Goal: Task Accomplishment & Management: Manage account settings

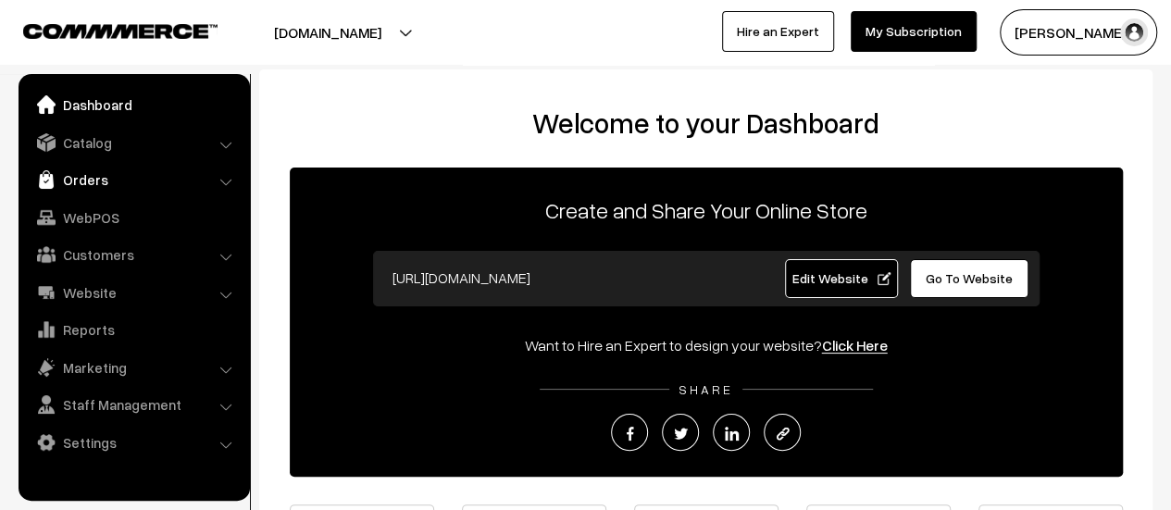
click at [87, 180] on link "Orders" at bounding box center [133, 179] width 220 height 33
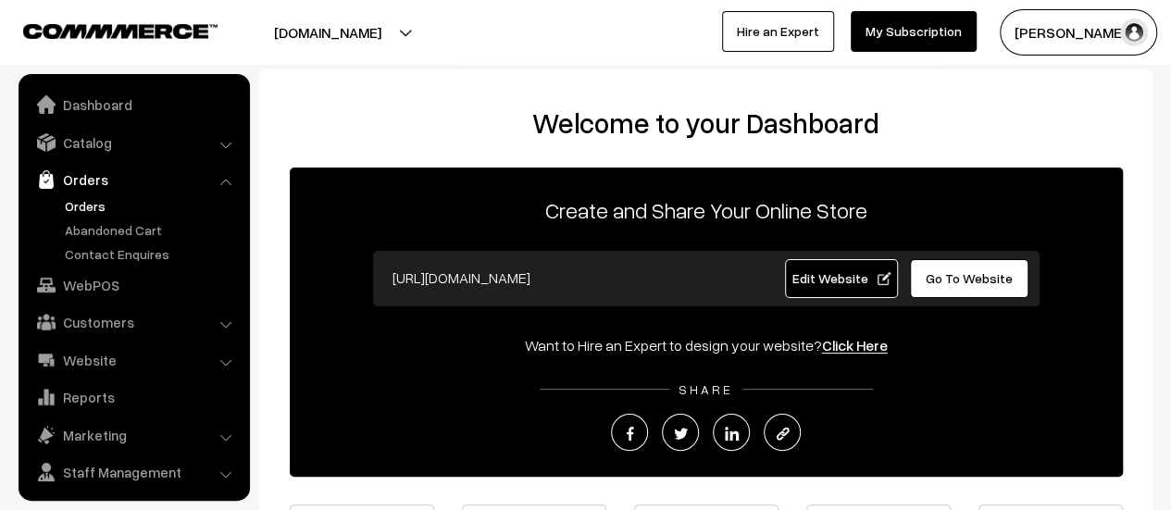
click at [89, 208] on link "Orders" at bounding box center [151, 205] width 183 height 19
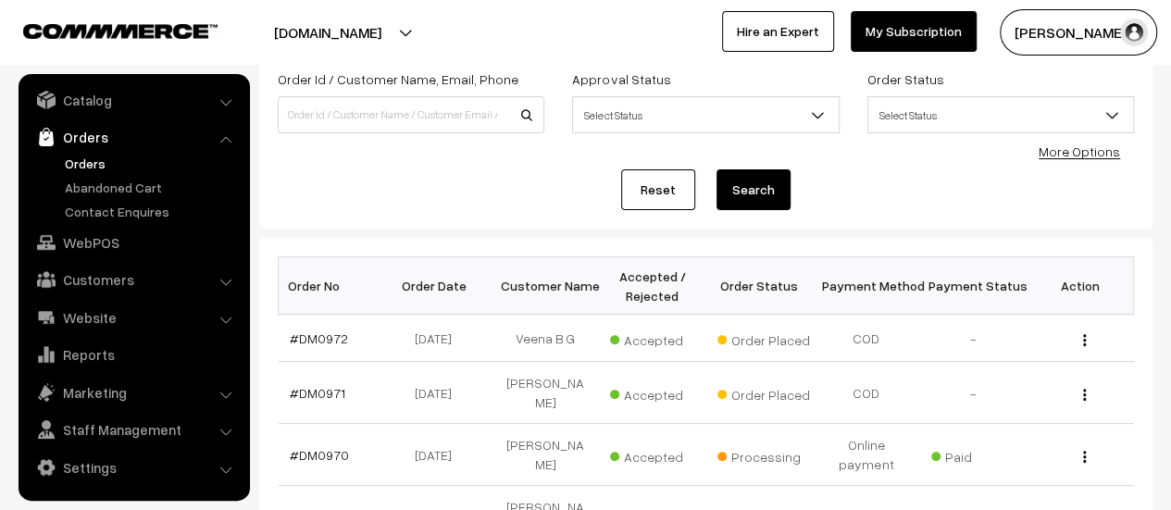
scroll to position [129, 0]
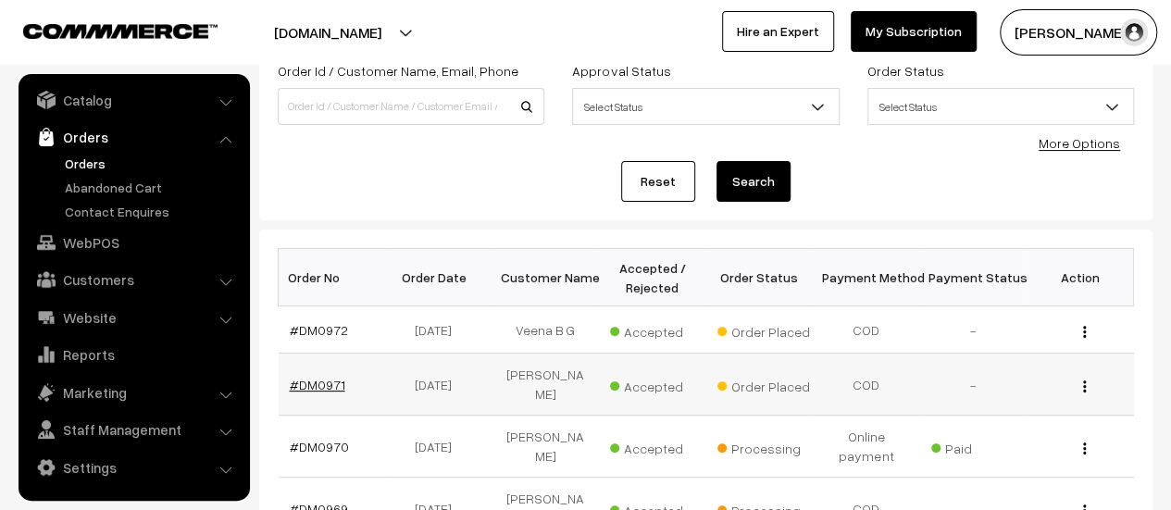
click at [314, 377] on link "#DM0971" at bounding box center [318, 385] width 56 height 16
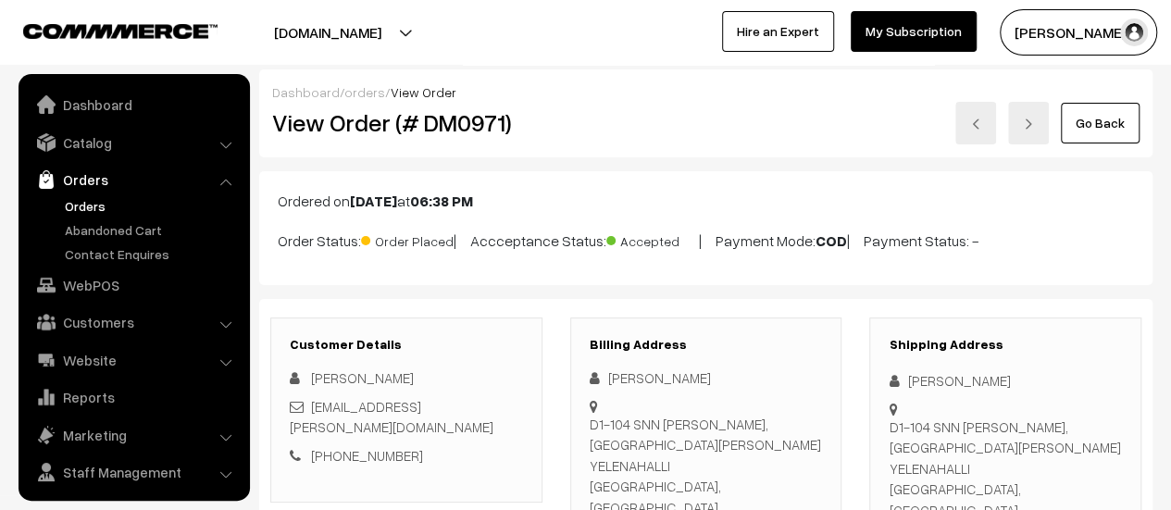
scroll to position [43, 0]
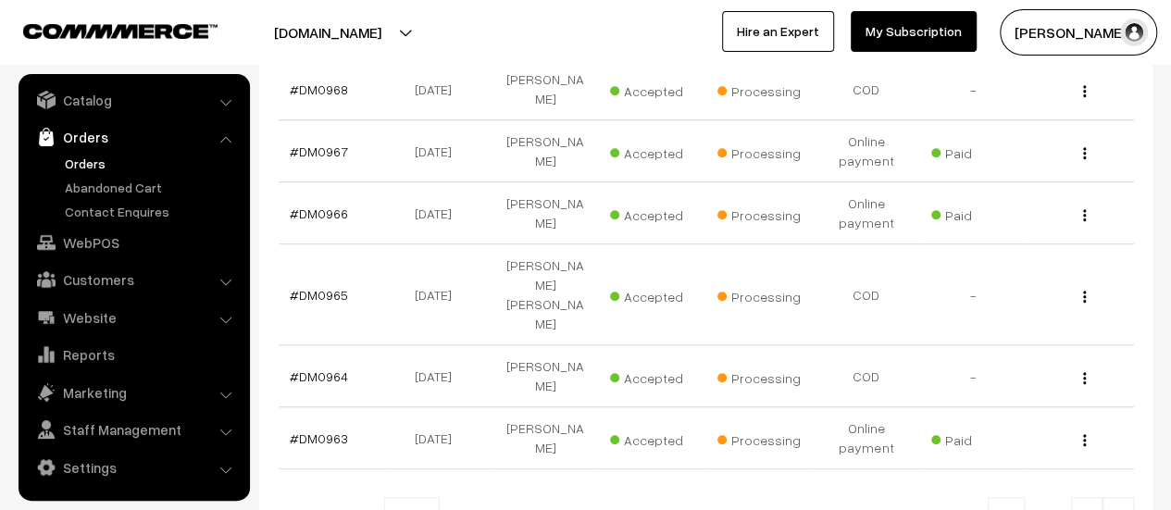
scroll to position [633, 0]
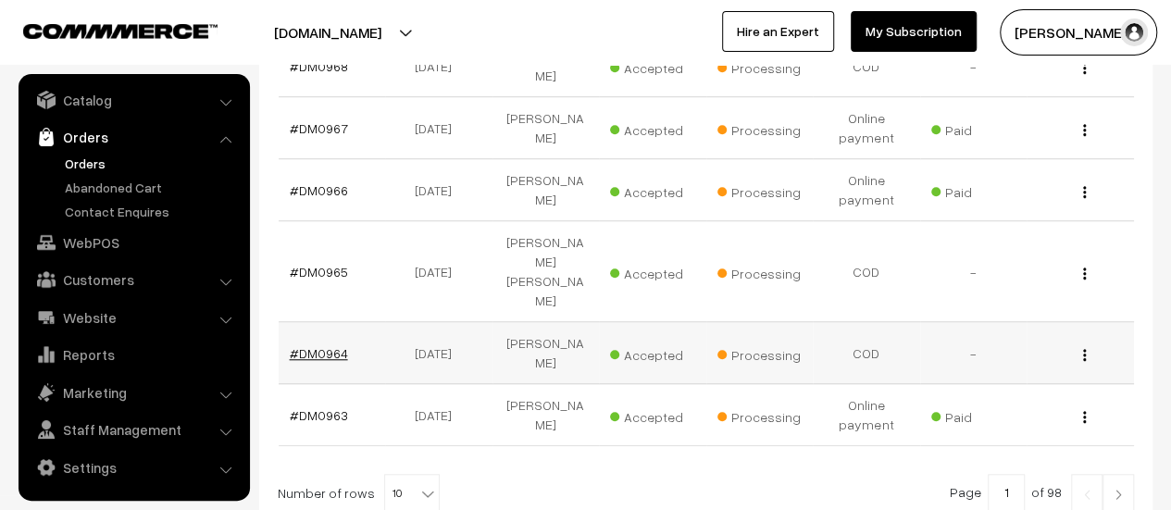
click at [330, 345] on link "#DM0964" at bounding box center [319, 353] width 58 height 16
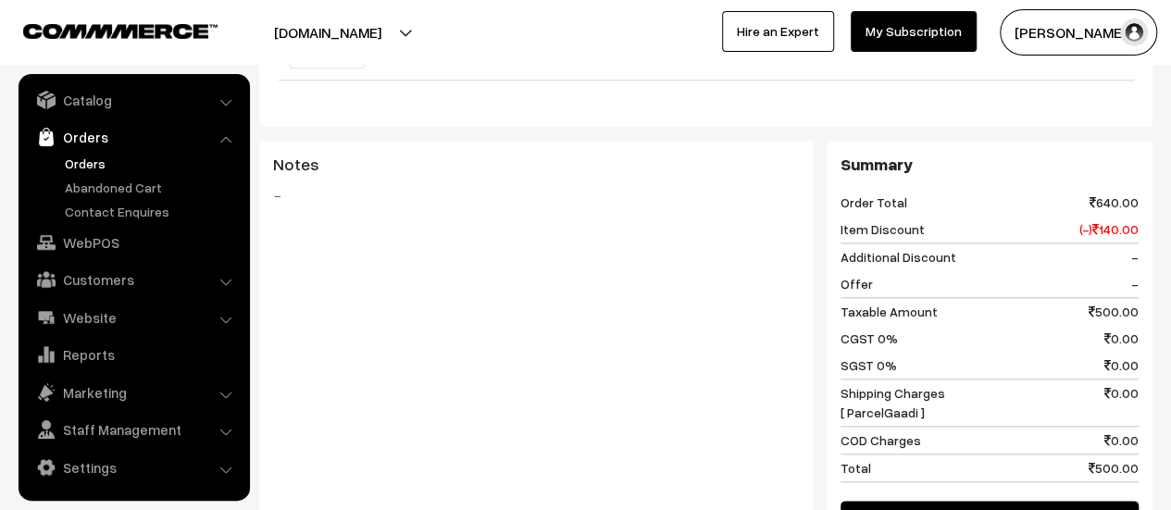
scroll to position [1127, 0]
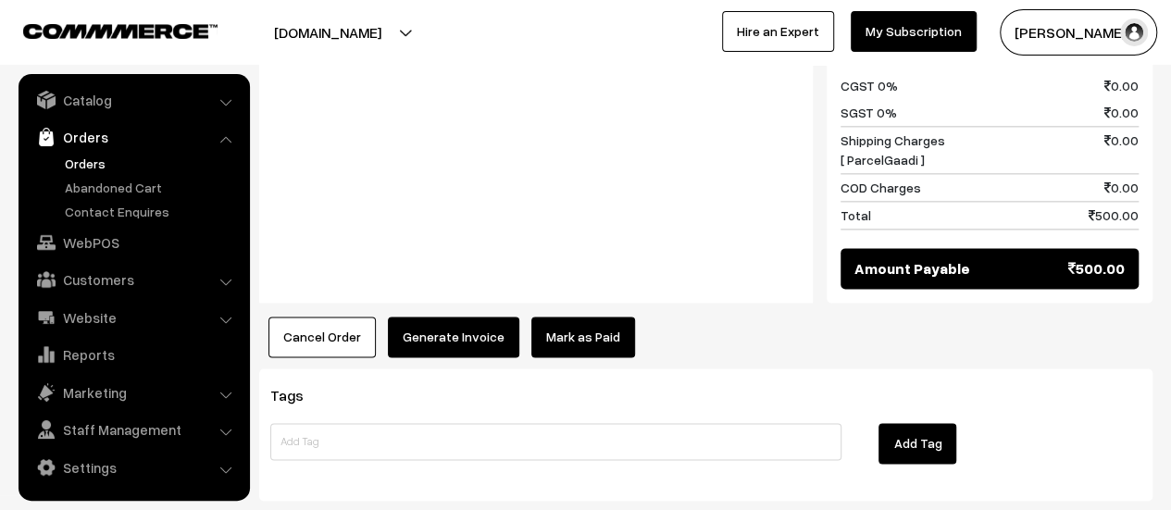
click at [455, 317] on button "Generate Invoice" at bounding box center [453, 337] width 131 height 41
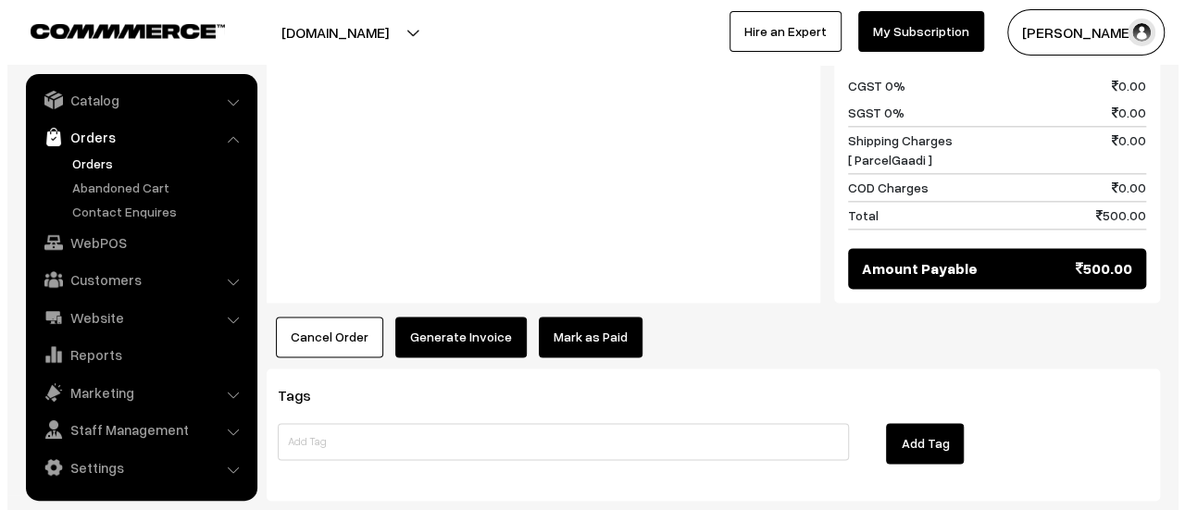
scroll to position [1128, 0]
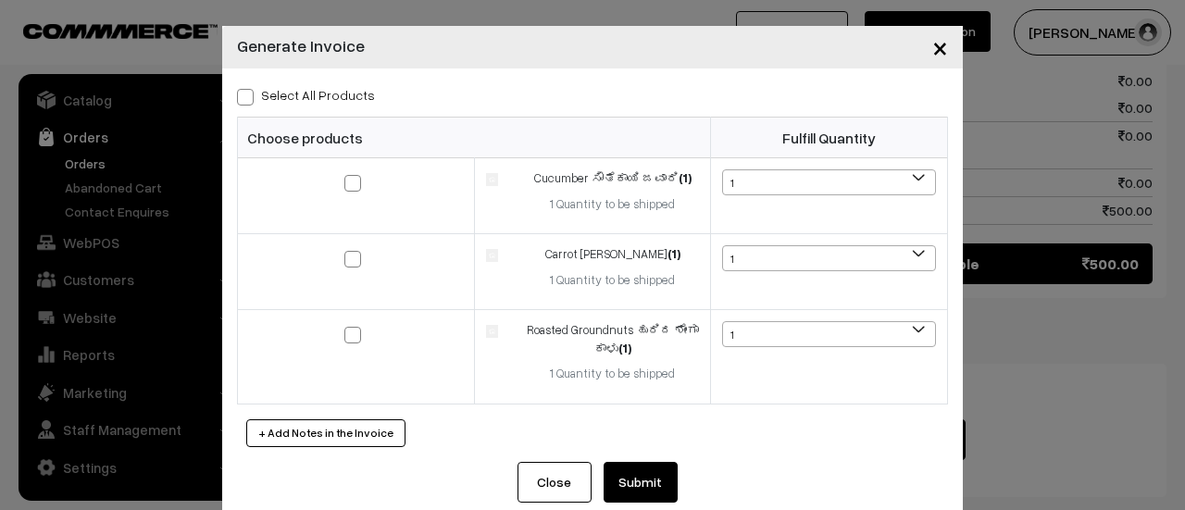
click at [237, 93] on span at bounding box center [245, 97] width 17 height 17
click at [237, 93] on input "Select All Products" at bounding box center [243, 94] width 12 height 12
checkbox input "true"
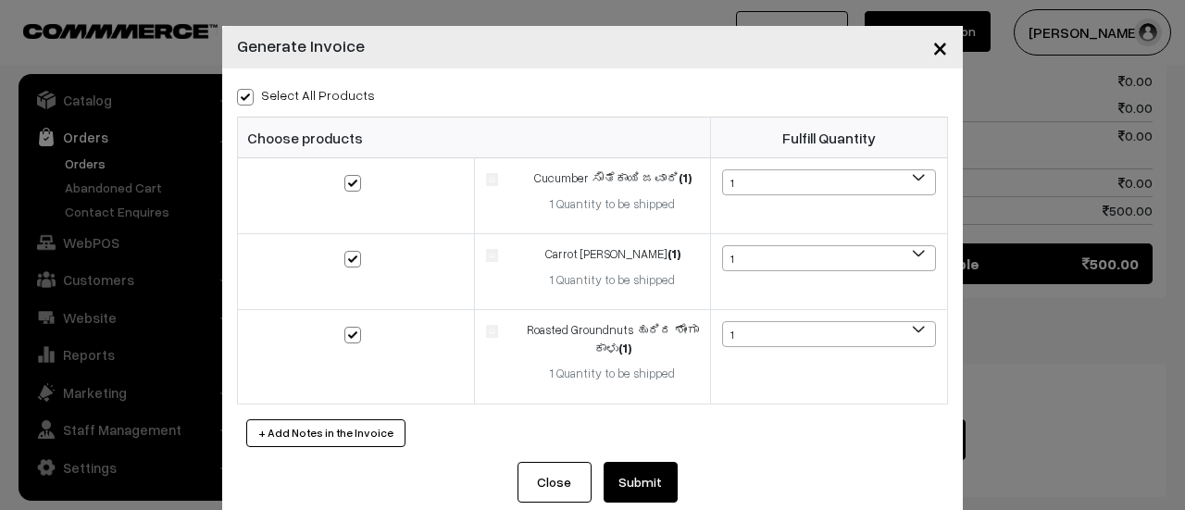
checkbox input "true"
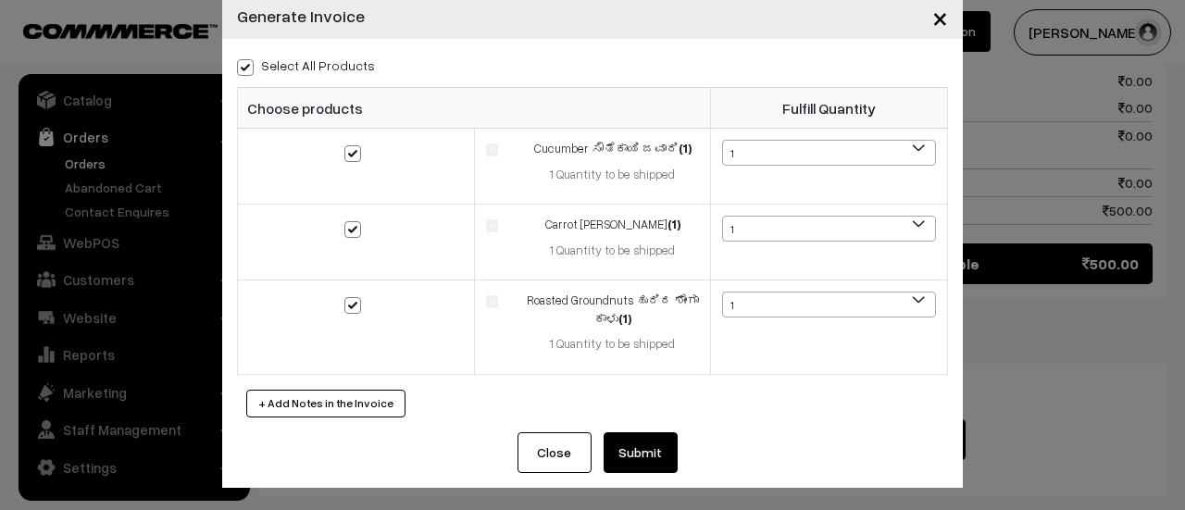
click at [628, 446] on button "Submit" at bounding box center [641, 452] width 74 height 41
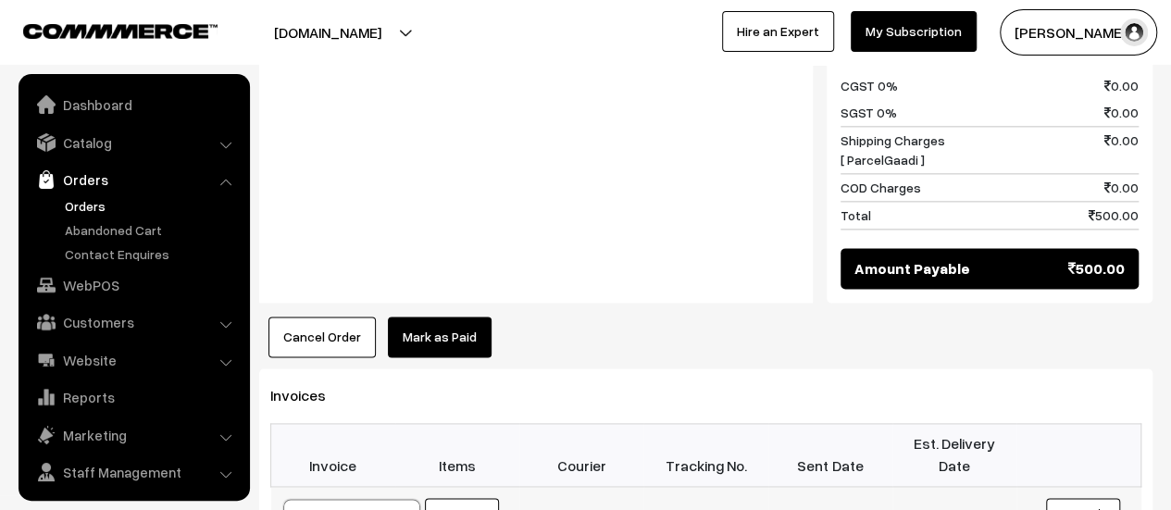
scroll to position [43, 0]
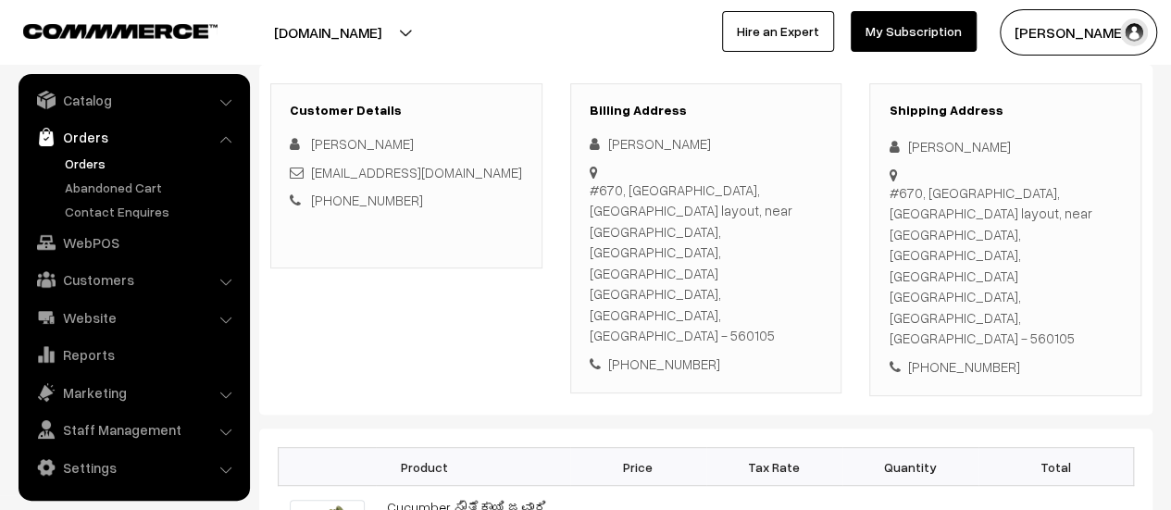
scroll to position [235, 0]
drag, startPoint x: 590, startPoint y: 186, endPoint x: 797, endPoint y: 238, distance: 213.8
click at [797, 238] on div "#670, 4th main, Nisarga layout, near swimming pool, Harappanahalli, jigani Beng…" at bounding box center [706, 262] width 233 height 167
copy div "#670, 4th main, Nisarga layout, near swimming pool, Harappanahalli, jigani Beng…"
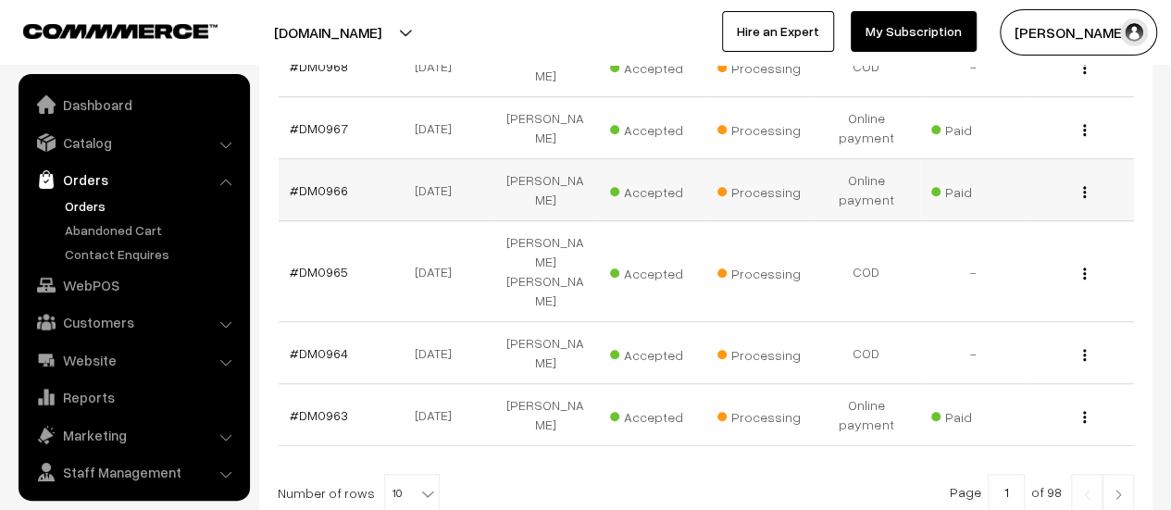
scroll to position [43, 0]
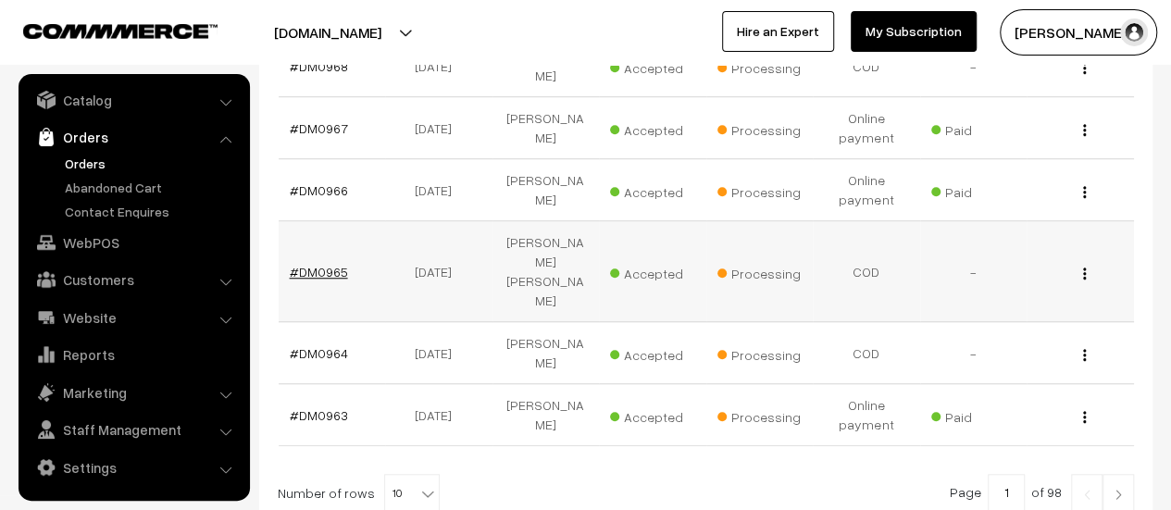
click at [326, 264] on link "#DM0965" at bounding box center [319, 272] width 58 height 16
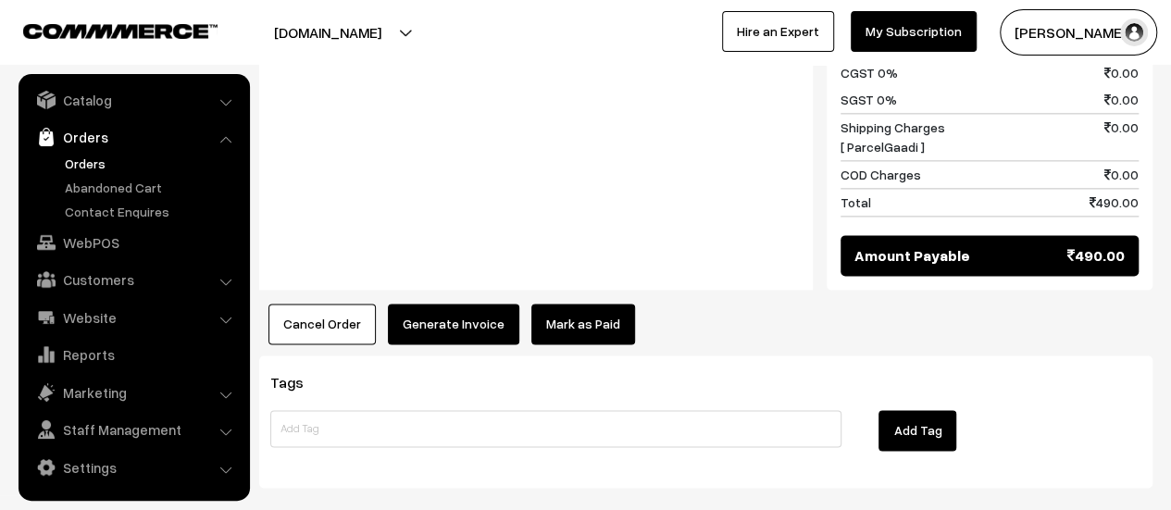
scroll to position [1184, 0]
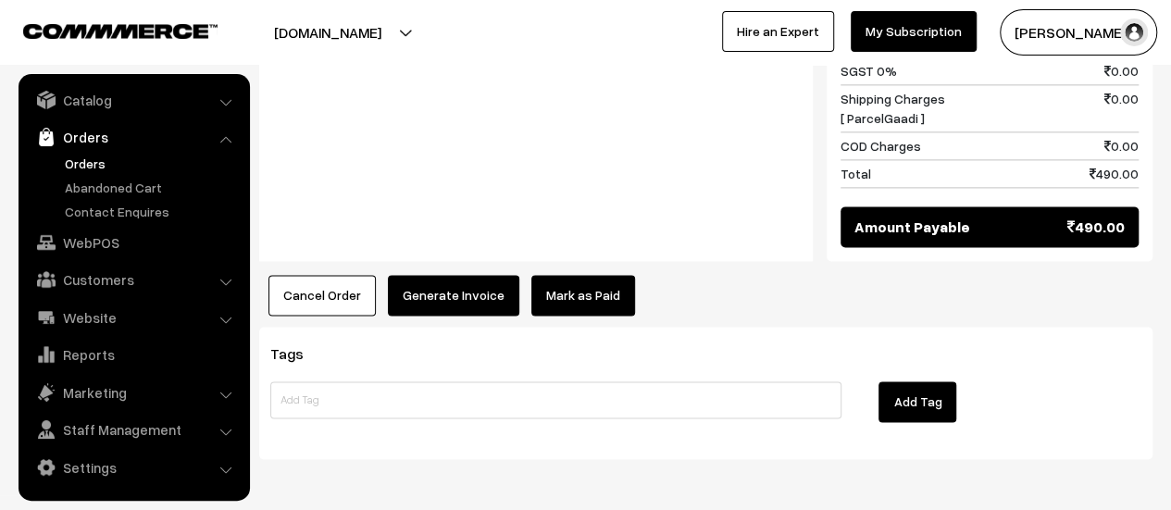
click at [442, 275] on button "Generate Invoice" at bounding box center [453, 295] width 131 height 41
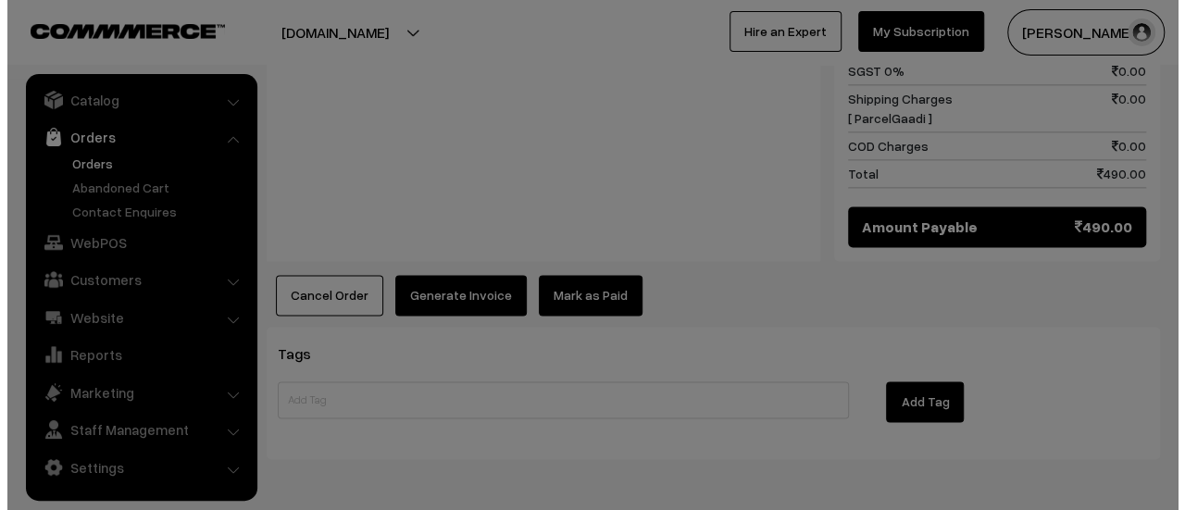
scroll to position [1187, 0]
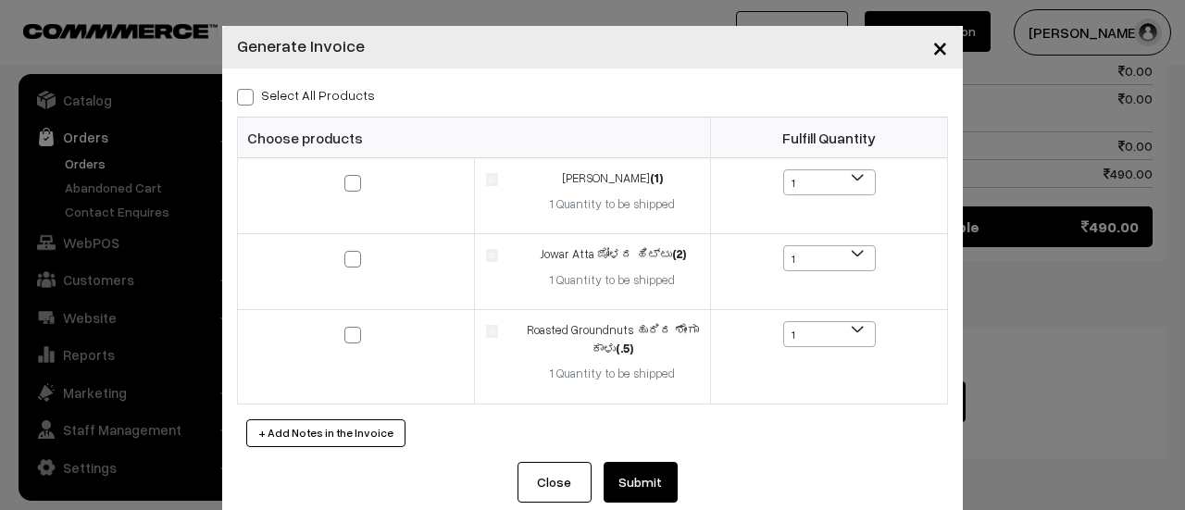
click at [237, 96] on span at bounding box center [245, 97] width 17 height 17
click at [237, 96] on input "Select All Products" at bounding box center [243, 94] width 12 height 12
checkbox input "true"
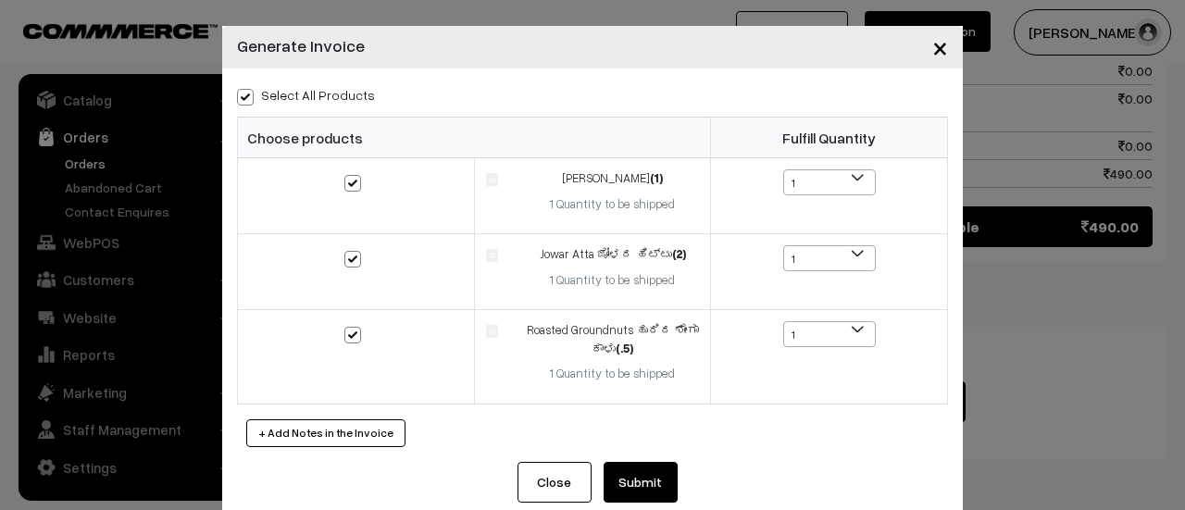
checkbox input "true"
click at [639, 474] on button "Submit" at bounding box center [641, 482] width 74 height 41
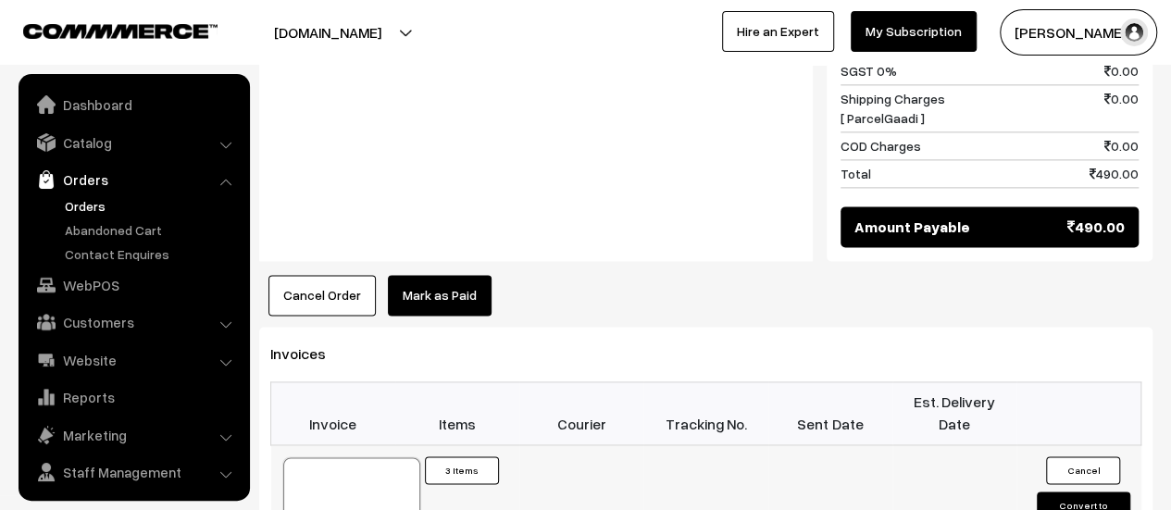
scroll to position [43, 0]
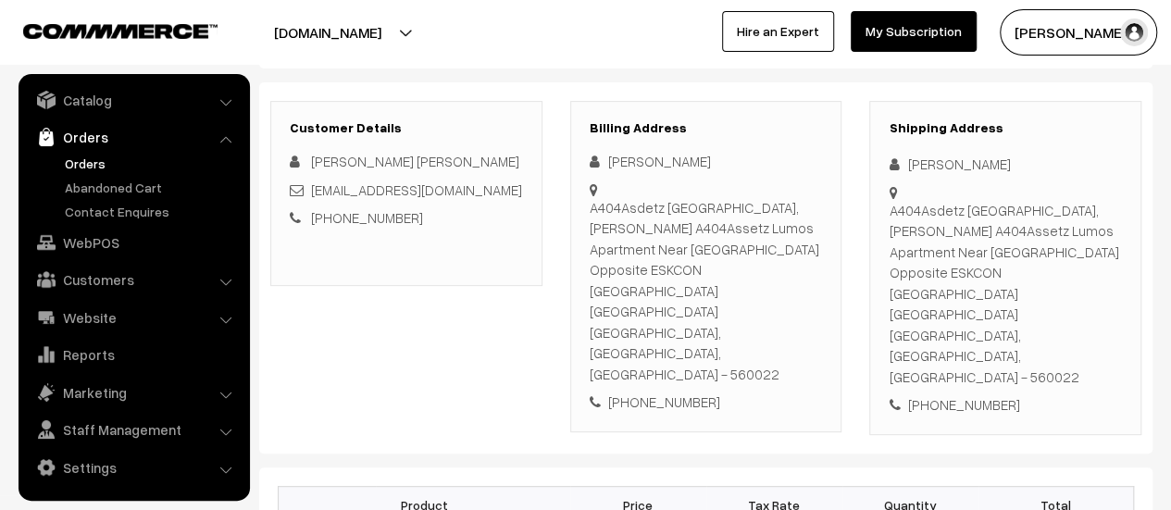
scroll to position [213, 0]
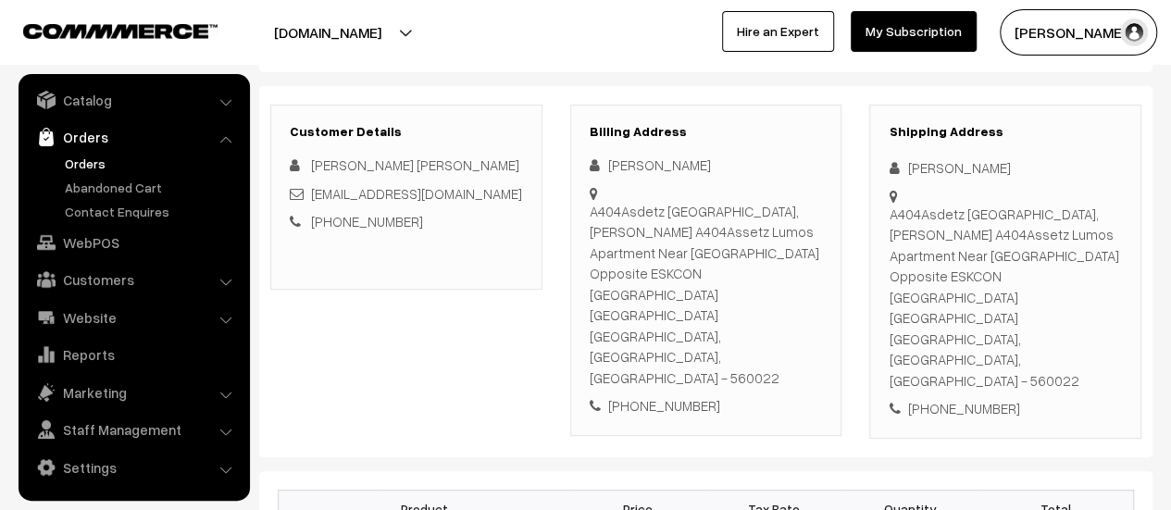
drag, startPoint x: 591, startPoint y: 206, endPoint x: 807, endPoint y: 318, distance: 243.5
click at [807, 318] on div "A404Asdetz [GEOGRAPHIC_DATA], [PERSON_NAME] A404Assetz Lumos Apartment Near [GE…" at bounding box center [706, 295] width 233 height 188
copy div "A404Asdetz [GEOGRAPHIC_DATA], [PERSON_NAME] A404Assetz Lumos Apartment Near [GE…"
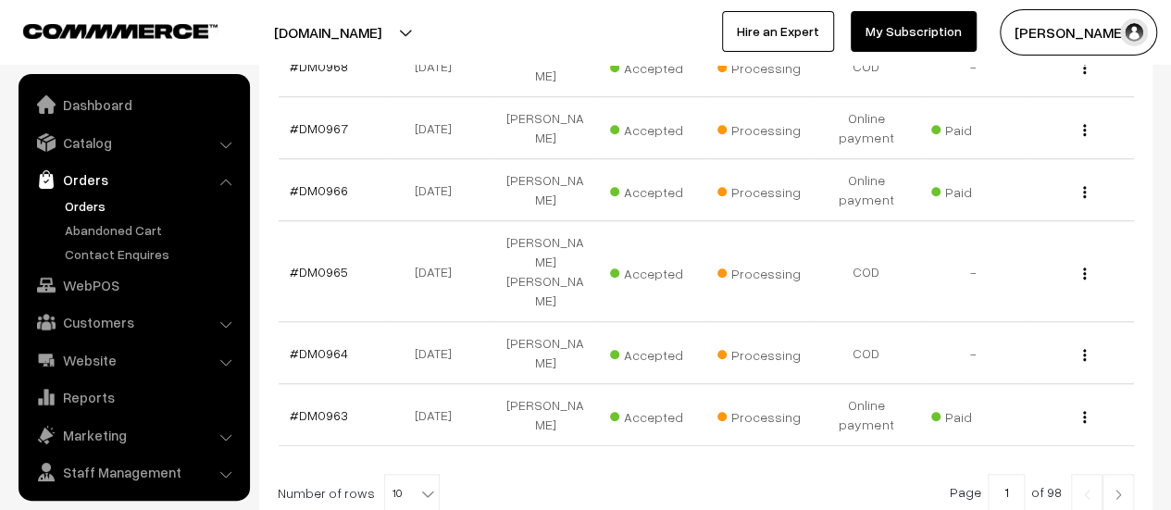
scroll to position [43, 0]
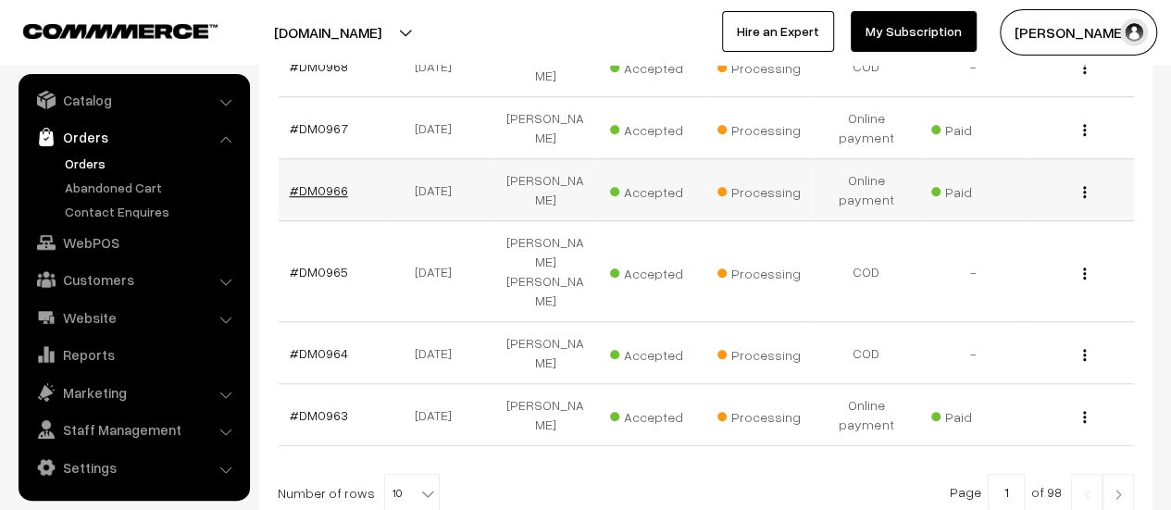
click at [314, 182] on link "#DM0966" at bounding box center [319, 190] width 58 height 16
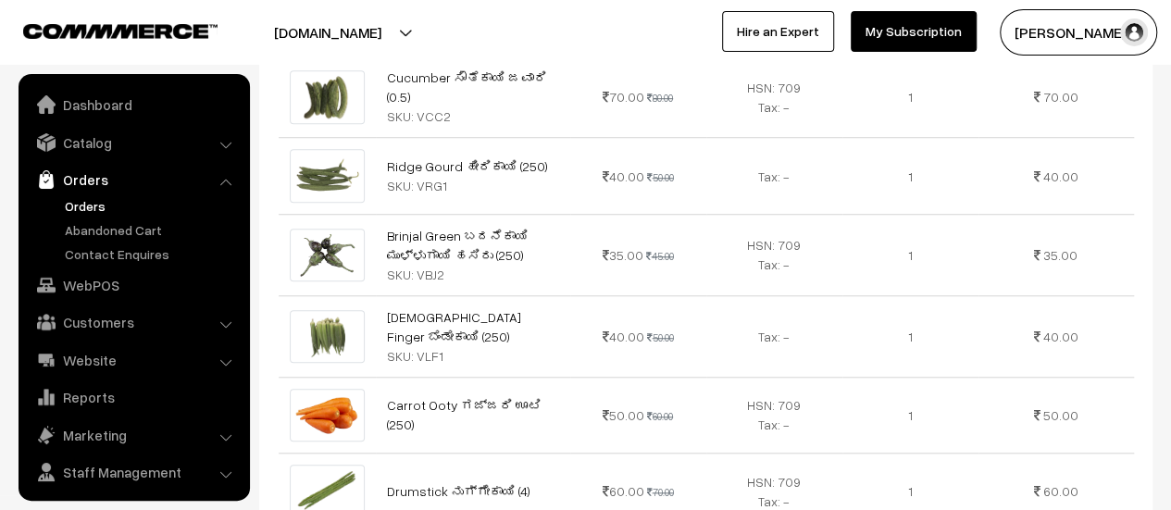
scroll to position [43, 0]
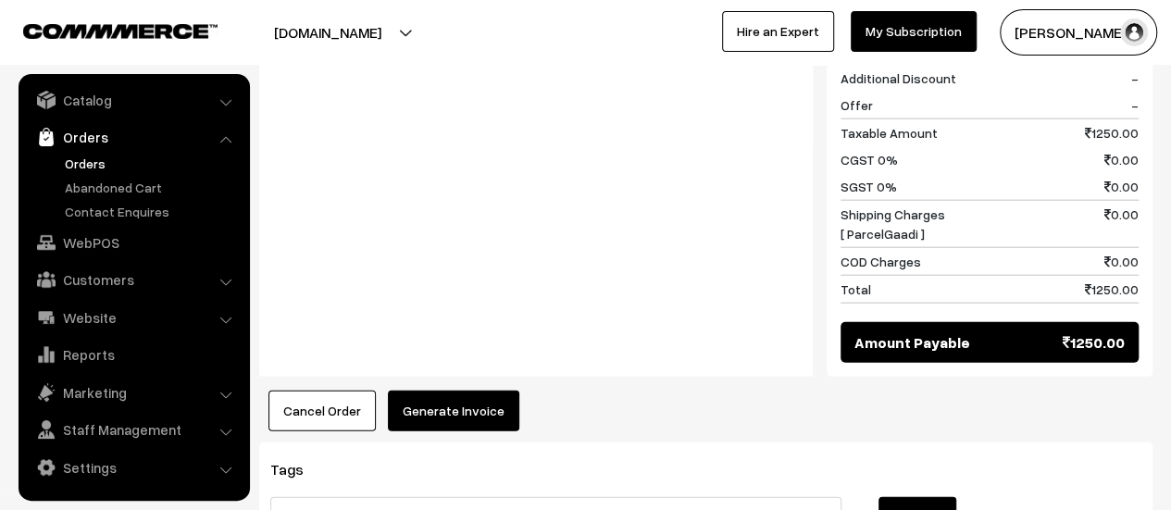
click at [431, 391] on button "Generate Invoice" at bounding box center [453, 411] width 131 height 41
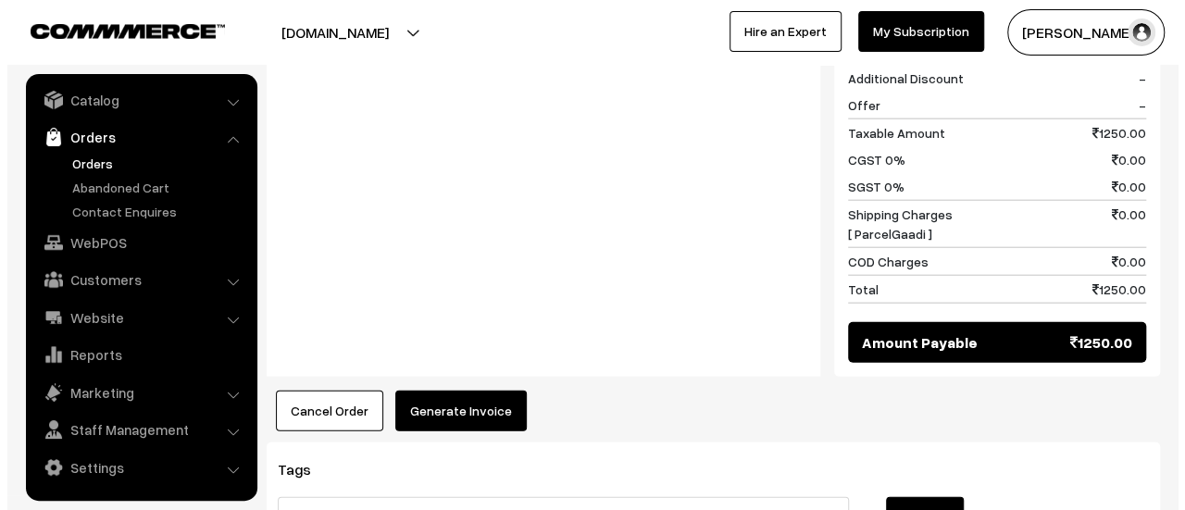
scroll to position [2176, 0]
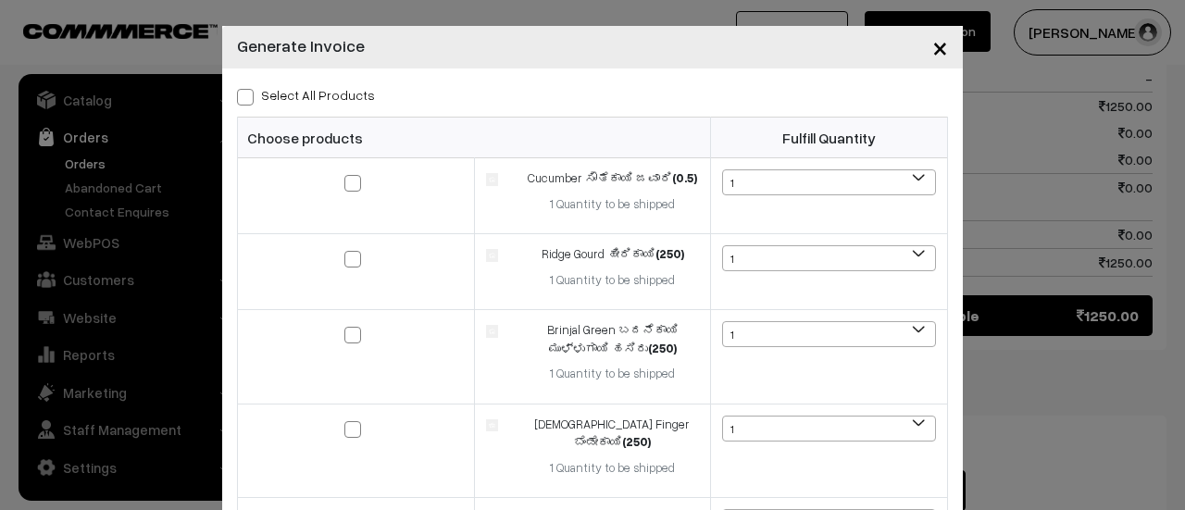
click at [239, 102] on span at bounding box center [245, 97] width 17 height 17
click at [239, 100] on input "Select All Products" at bounding box center [243, 94] width 12 height 12
checkbox input "true"
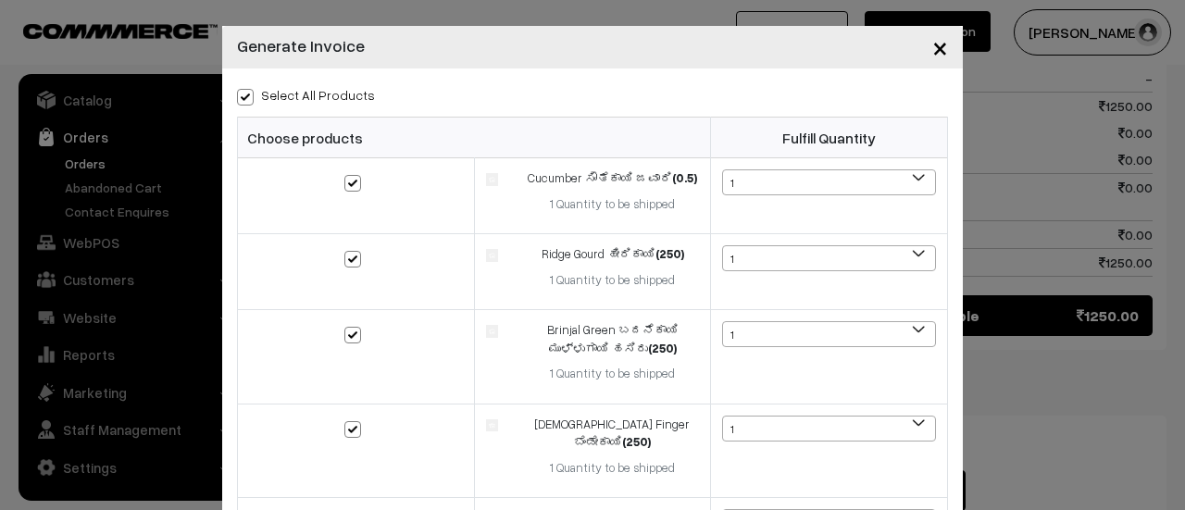
checkbox input "true"
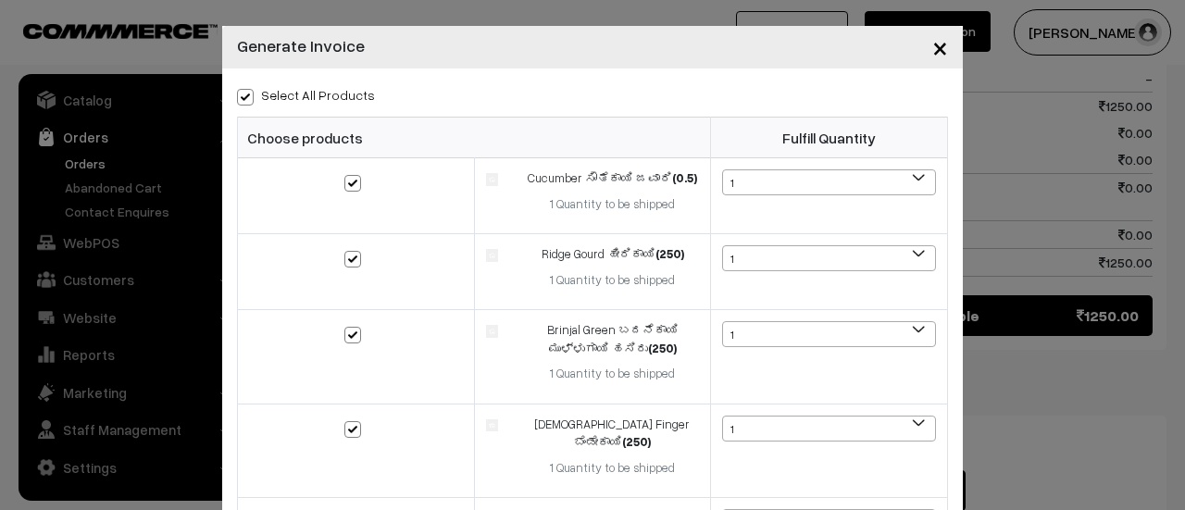
checkbox input "true"
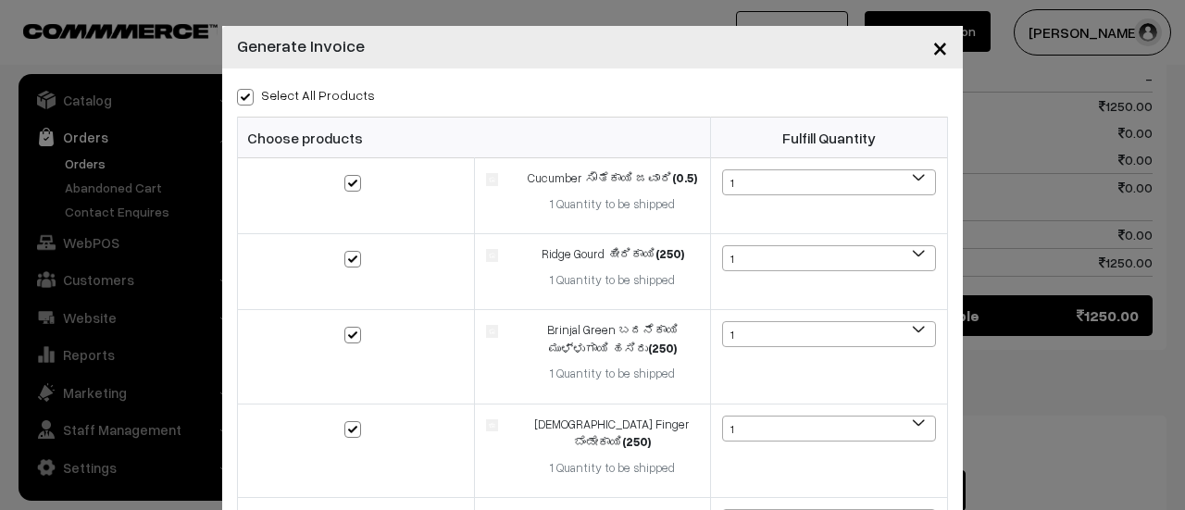
checkbox input "true"
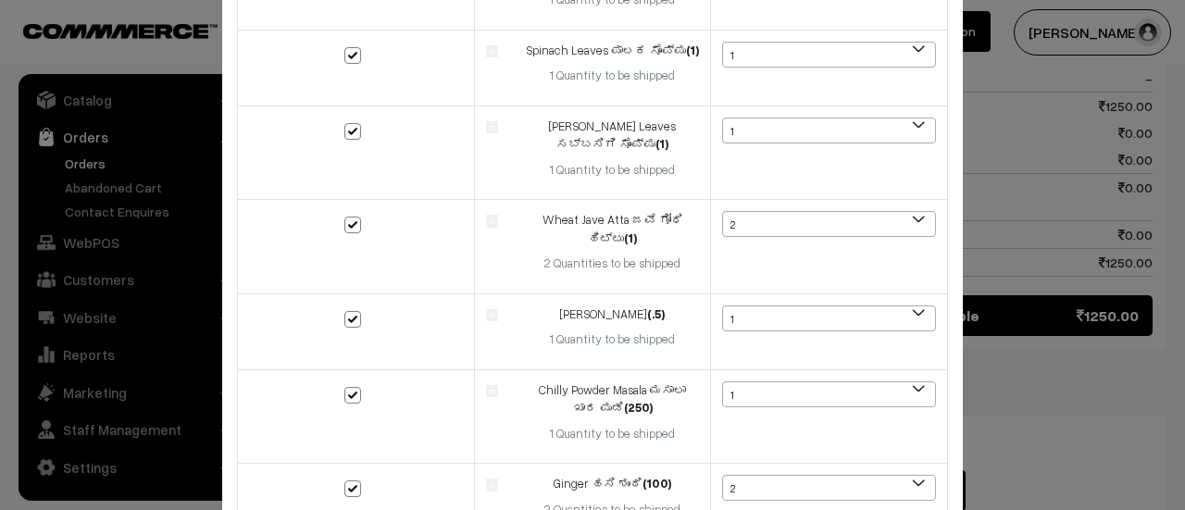
scroll to position [1251, 0]
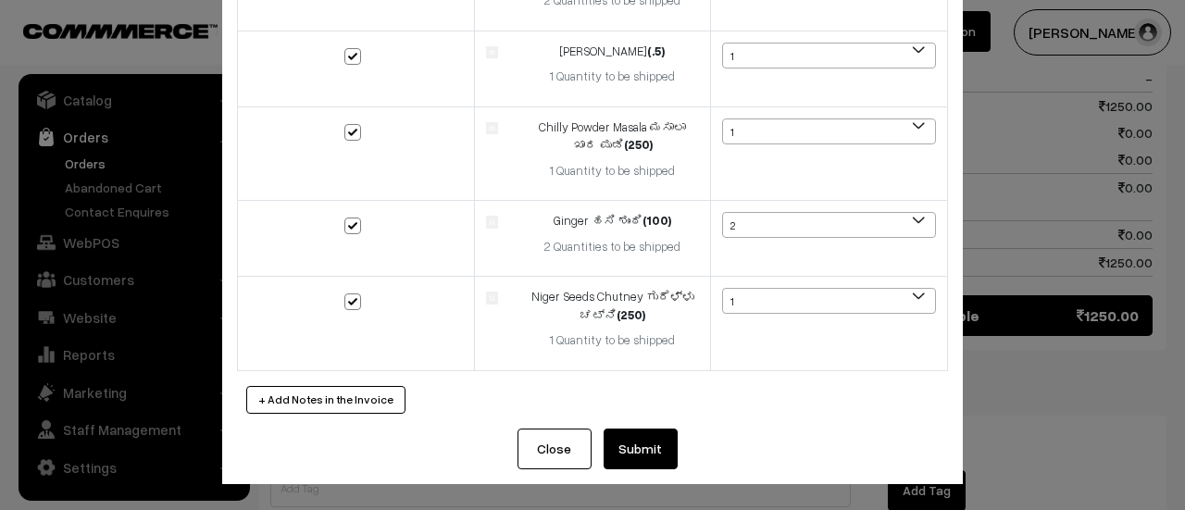
click at [630, 451] on button "Submit" at bounding box center [641, 449] width 74 height 41
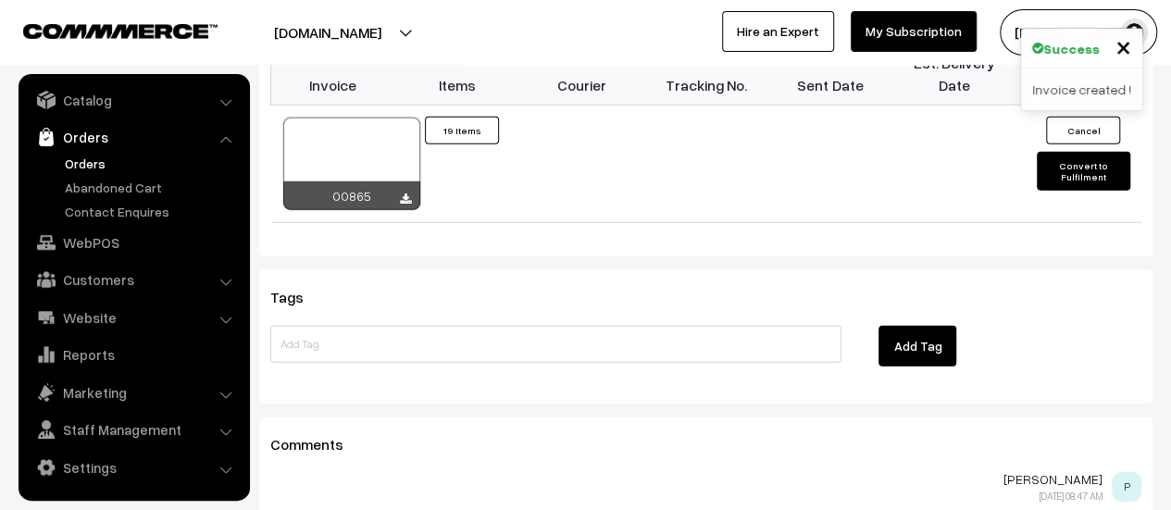
scroll to position [2686, 0]
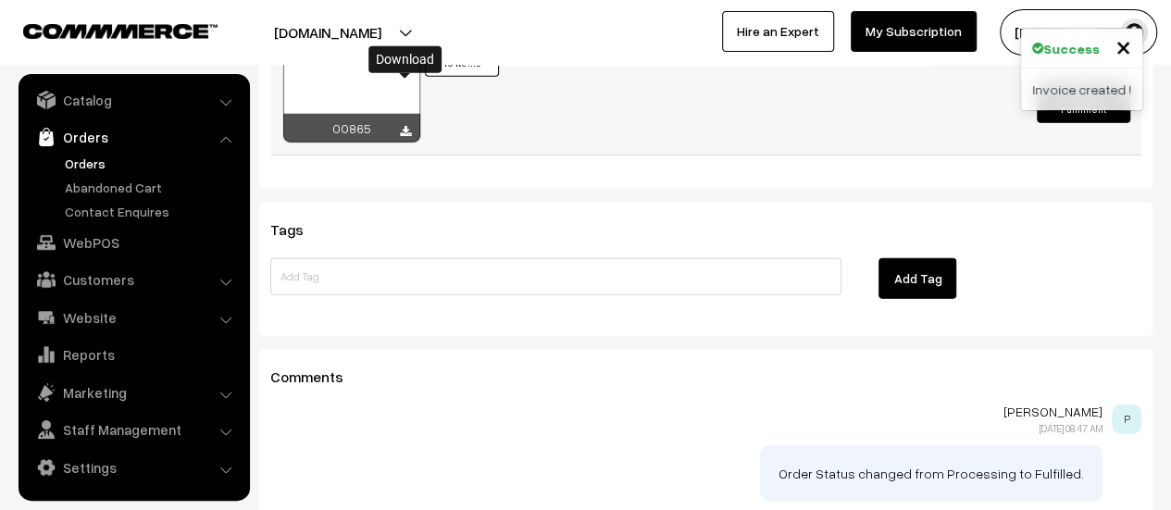
click at [401, 126] on icon at bounding box center [405, 132] width 11 height 12
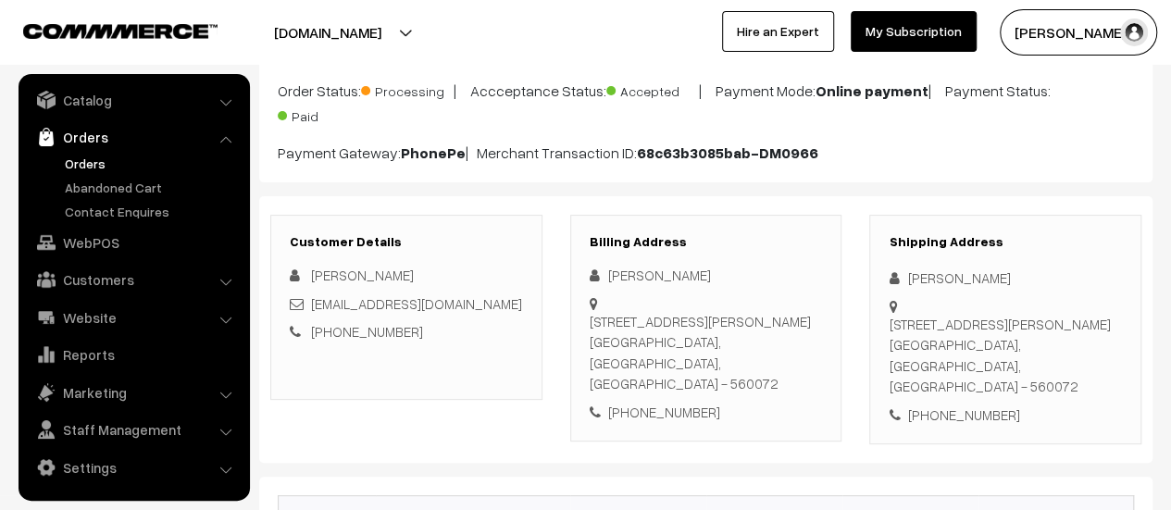
scroll to position [144, 0]
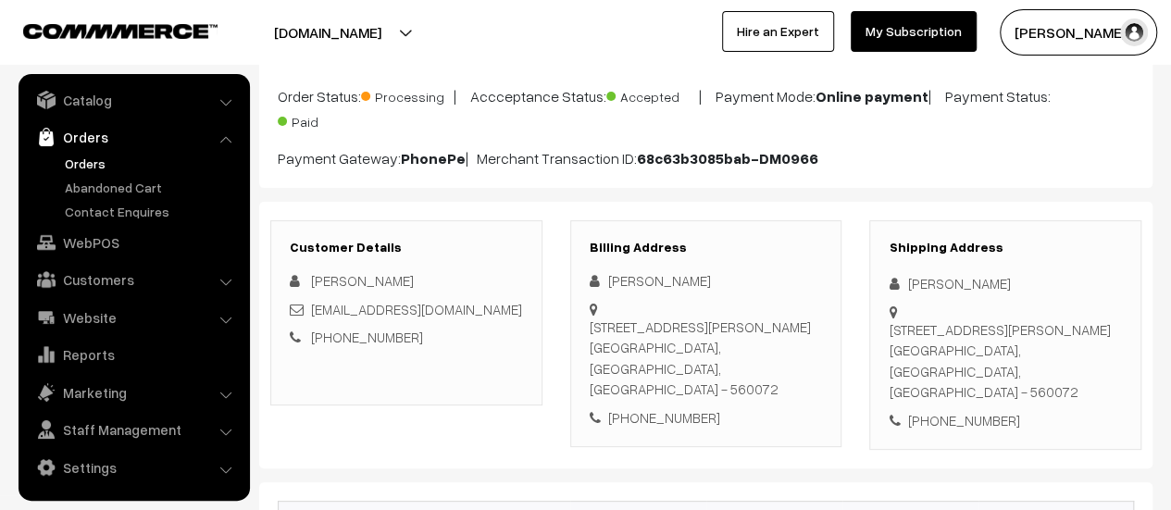
drag, startPoint x: 590, startPoint y: 328, endPoint x: 804, endPoint y: 373, distance: 218.6
click at [804, 373] on div "[STREET_ADDRESS][PERSON_NAME][DEMOGRAPHIC_DATA]" at bounding box center [706, 358] width 233 height 83
copy div "[STREET_ADDRESS][PERSON_NAME][DEMOGRAPHIC_DATA]"
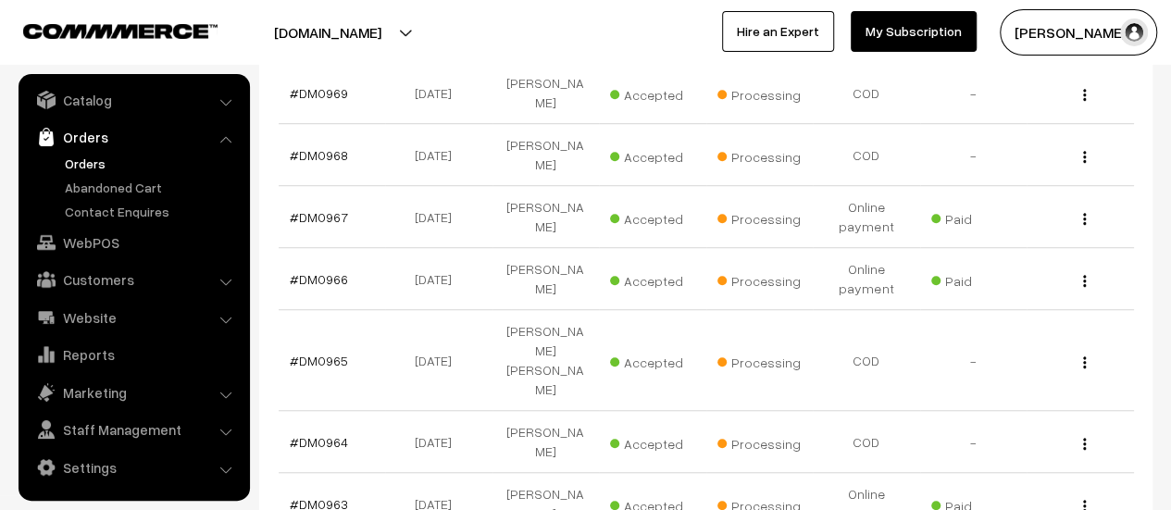
scroll to position [542, 0]
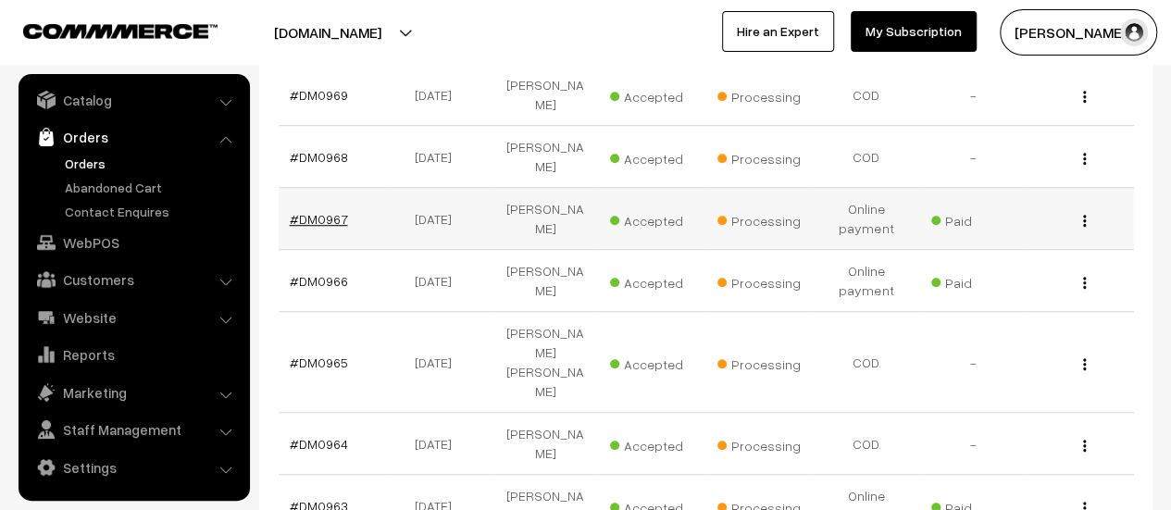
click at [318, 211] on link "#DM0967" at bounding box center [319, 219] width 58 height 16
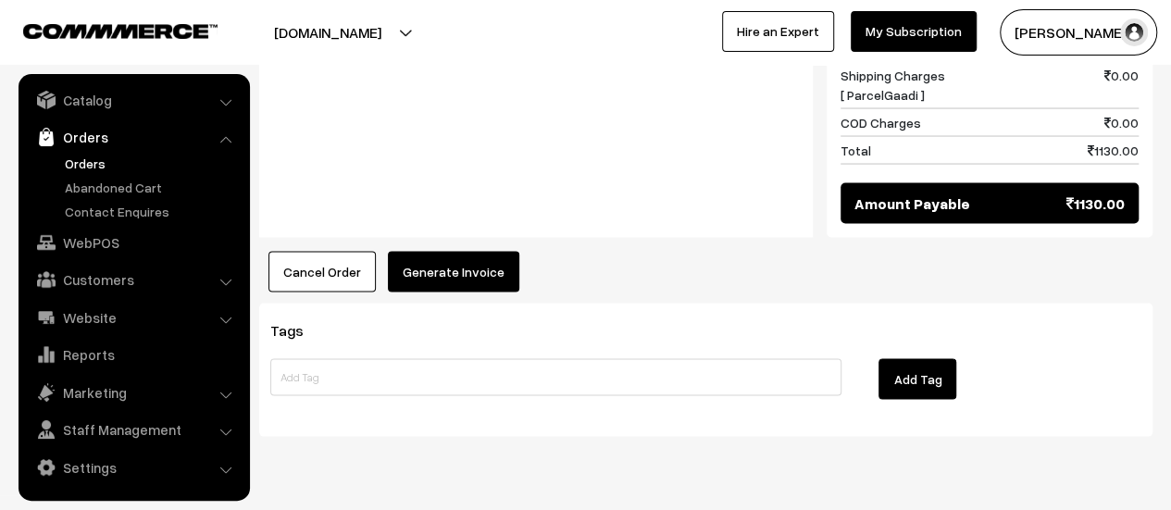
scroll to position [1757, 0]
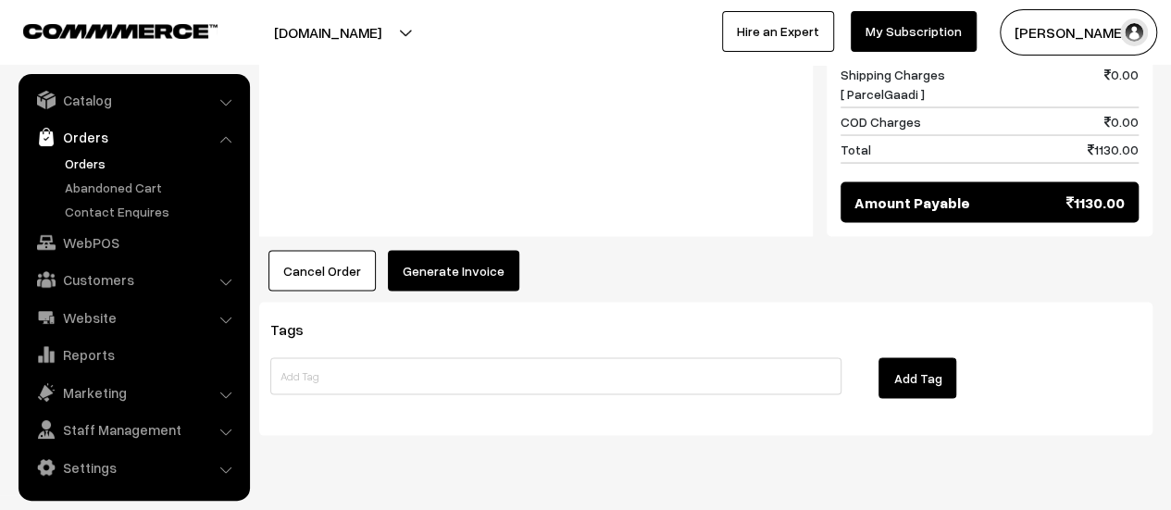
click at [452, 251] on button "Generate Invoice" at bounding box center [453, 271] width 131 height 41
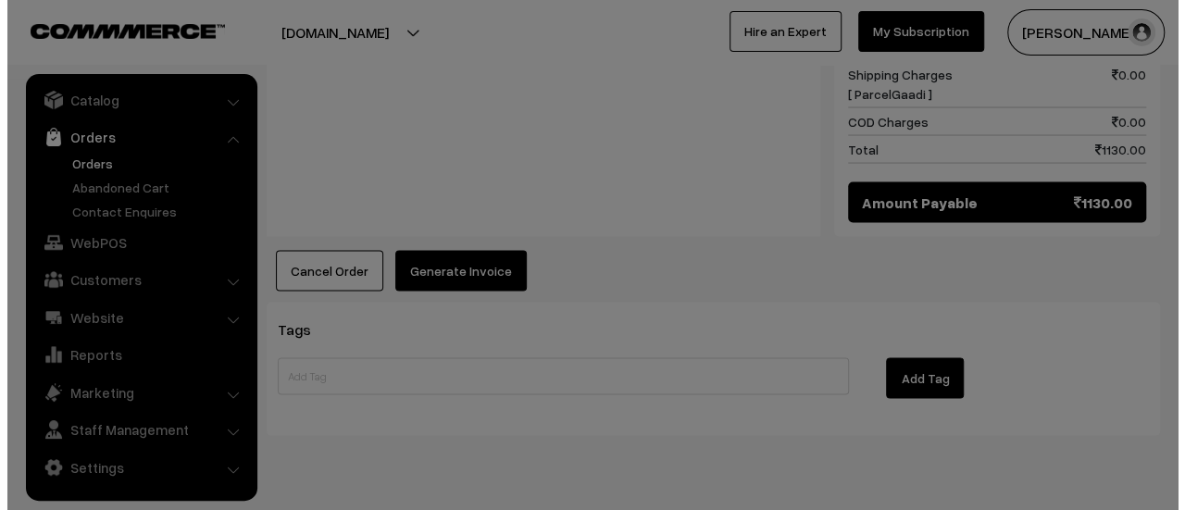
scroll to position [1755, 0]
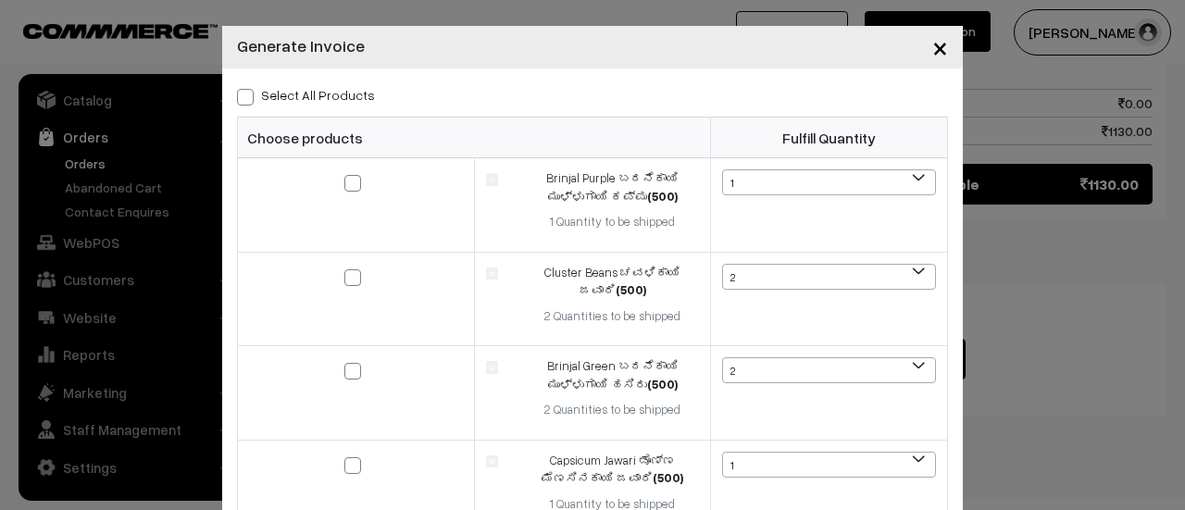
click at [238, 99] on span at bounding box center [245, 97] width 17 height 17
click at [238, 99] on input "Select All Products" at bounding box center [243, 94] width 12 height 12
checkbox input "true"
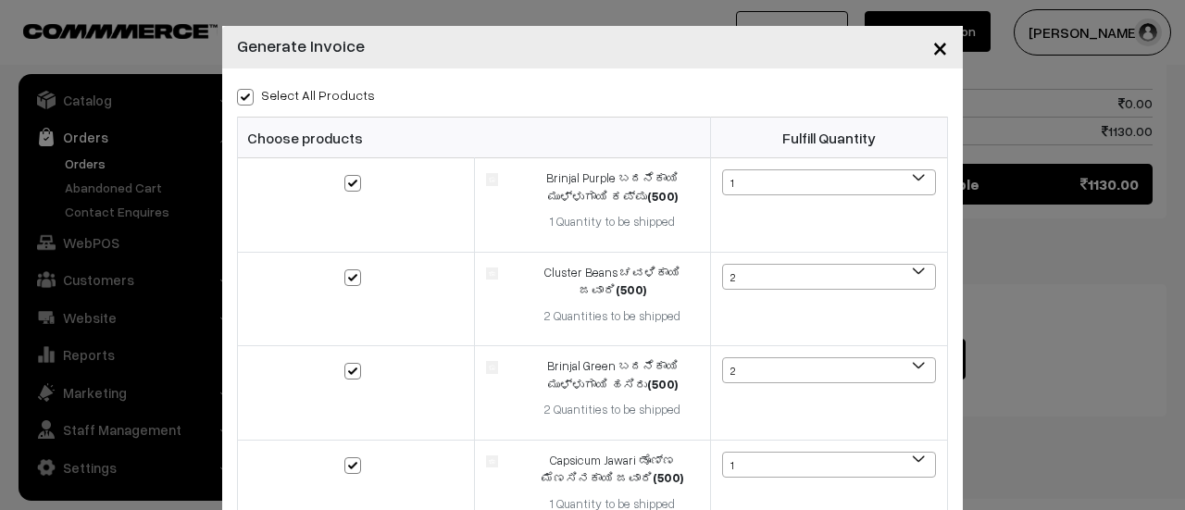
checkbox input "true"
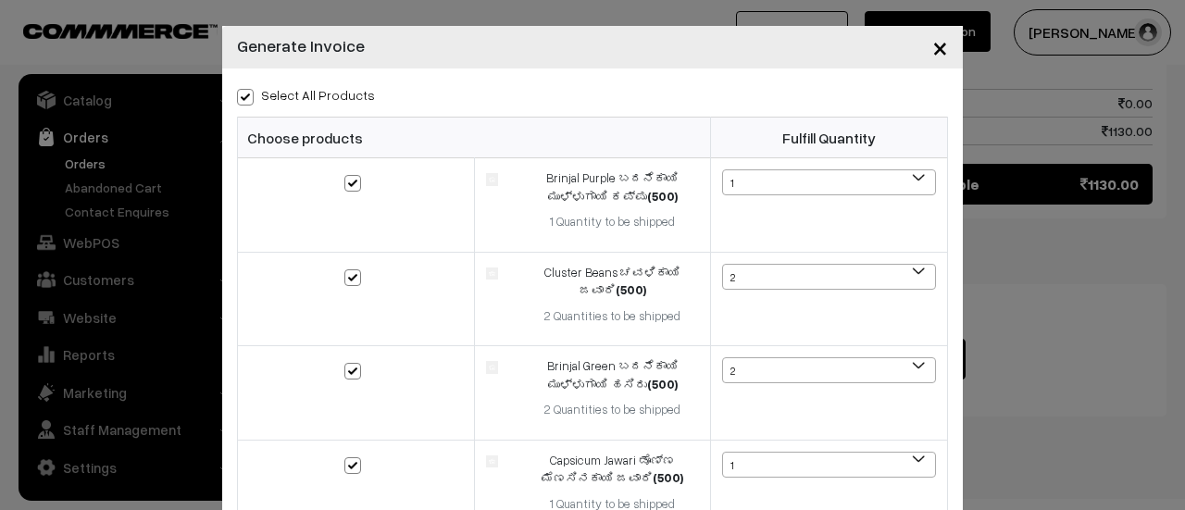
checkbox input "true"
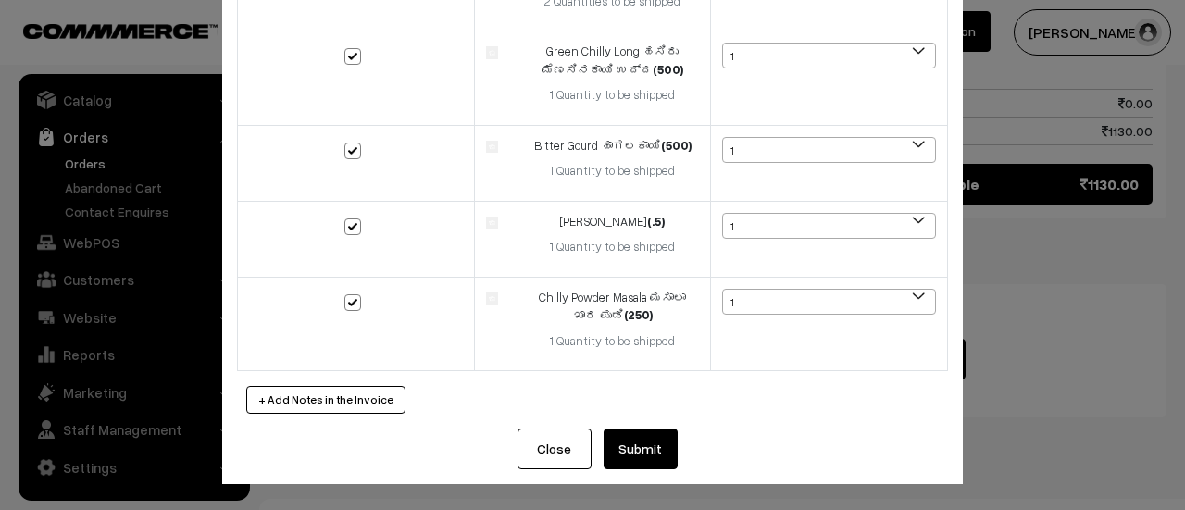
click at [633, 451] on button "Submit" at bounding box center [641, 449] width 74 height 41
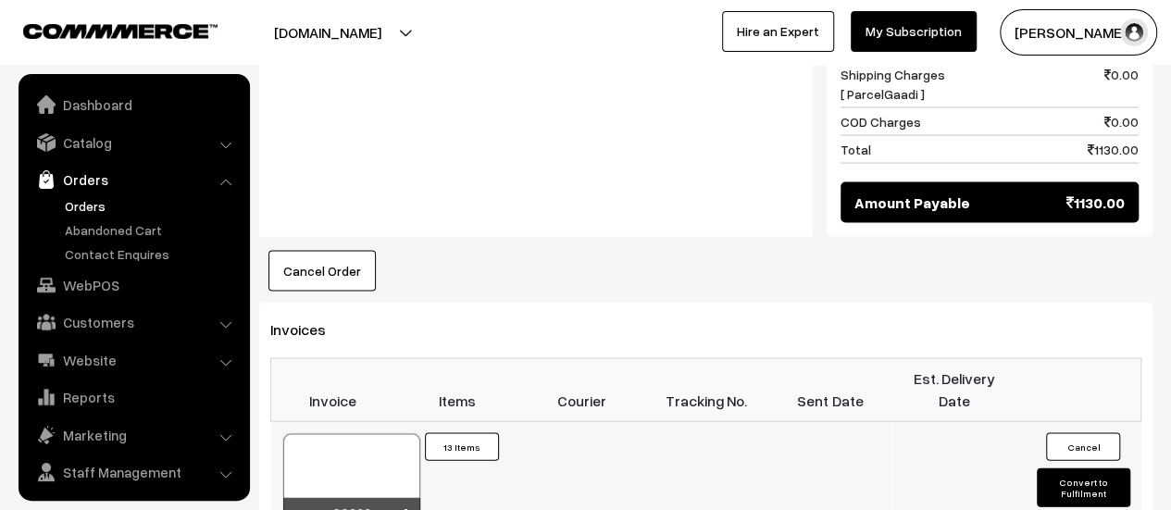
scroll to position [43, 0]
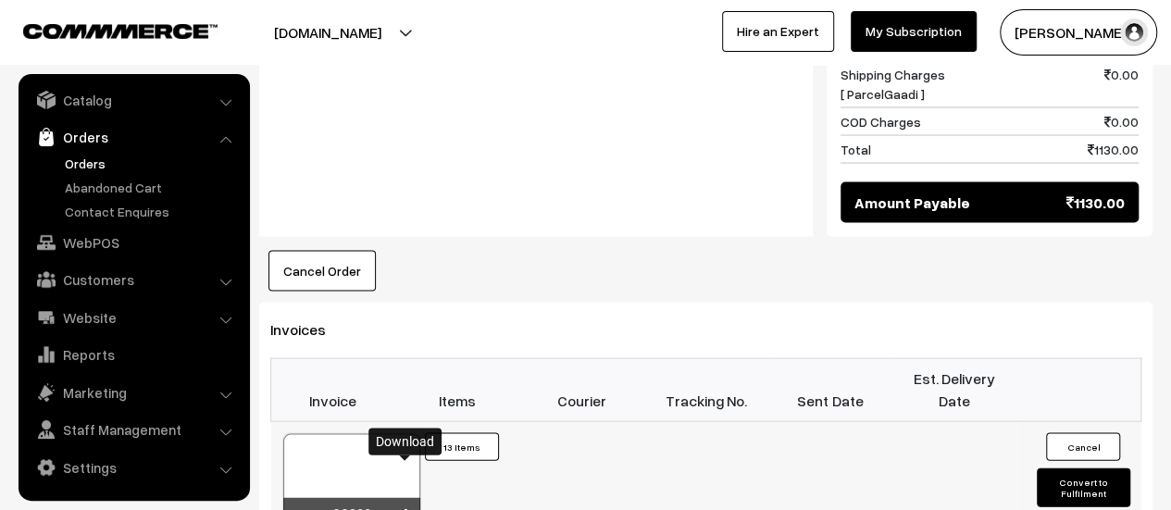
click at [407, 509] on icon at bounding box center [405, 515] width 11 height 12
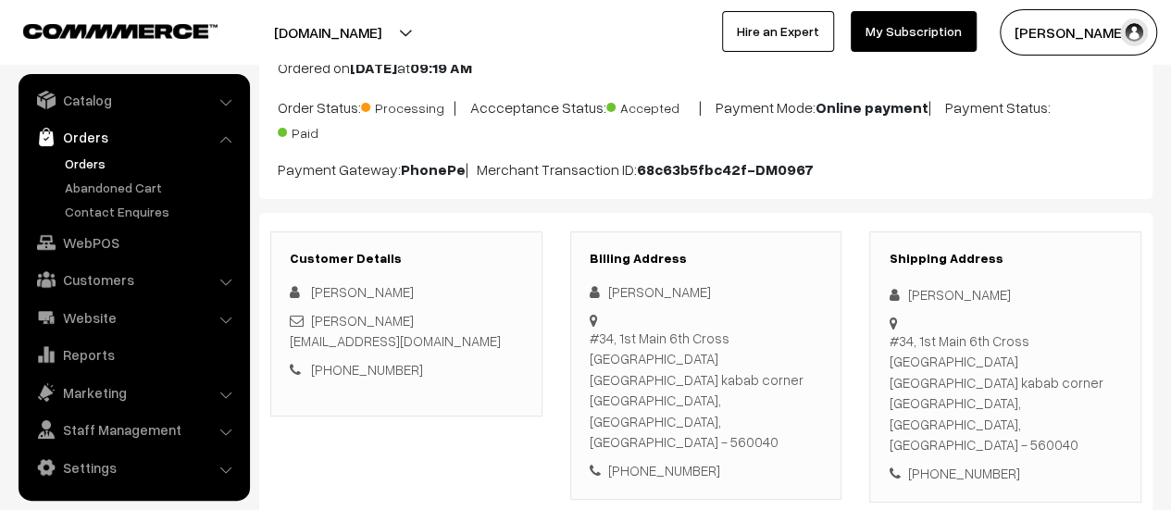
scroll to position [133, 0]
drag, startPoint x: 591, startPoint y: 336, endPoint x: 802, endPoint y: 399, distance: 220.3
click at [802, 399] on div "[STREET_ADDRESS][GEOGRAPHIC_DATA] [GEOGRAPHIC_DATA] kabab corner [GEOGRAPHIC_DA…" at bounding box center [706, 390] width 233 height 125
copy div "[STREET_ADDRESS][GEOGRAPHIC_DATA] [GEOGRAPHIC_DATA] kabab corner [GEOGRAPHIC_DA…"
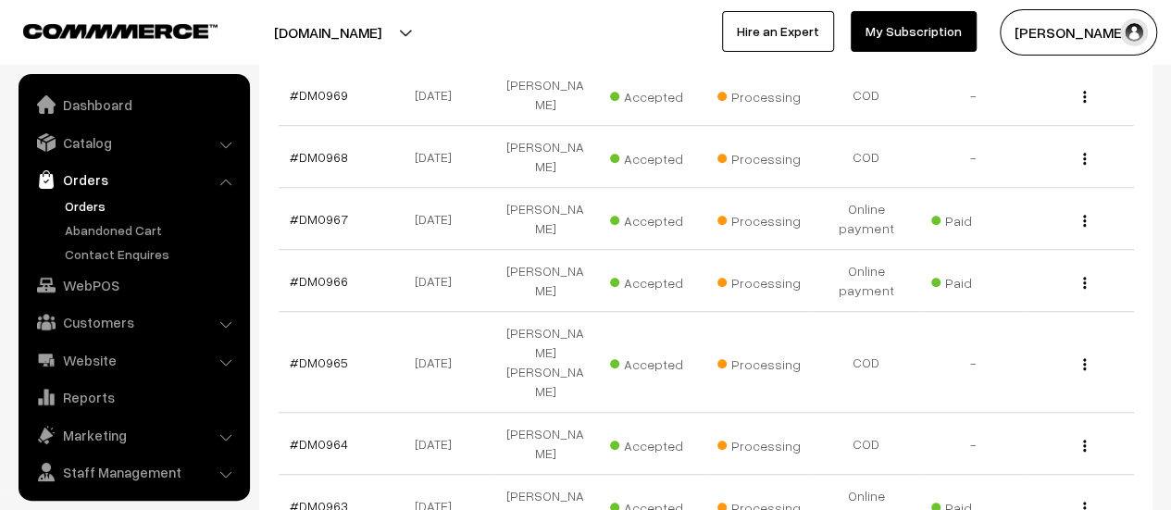
scroll to position [43, 0]
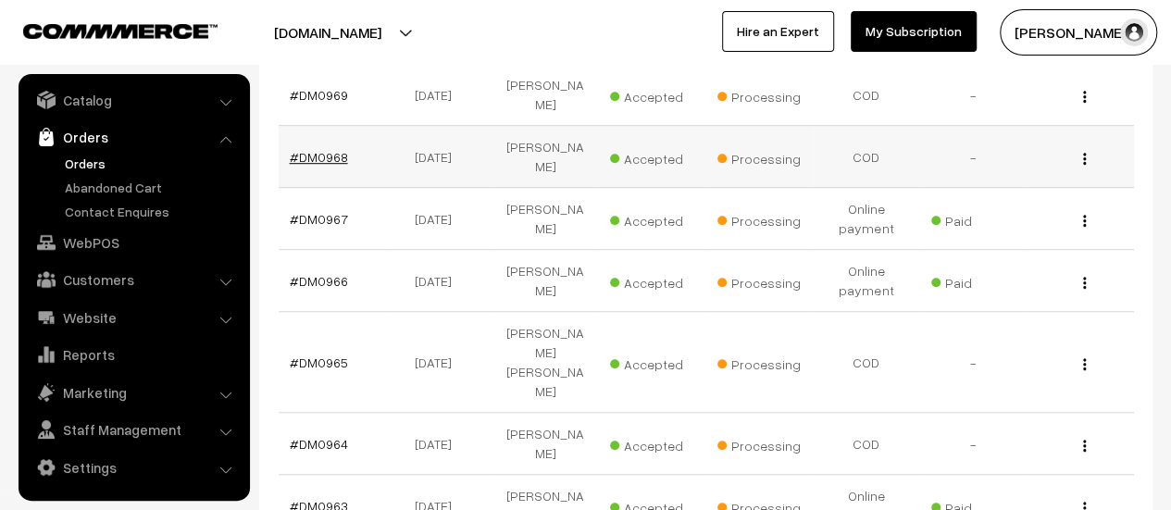
click at [317, 149] on link "#DM0968" at bounding box center [319, 157] width 58 height 16
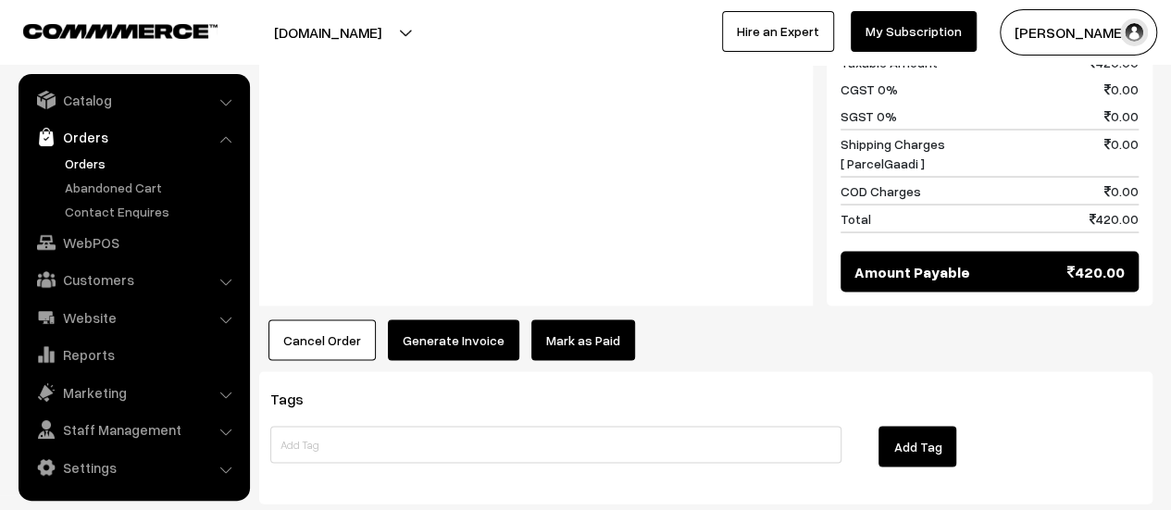
scroll to position [1741, 0]
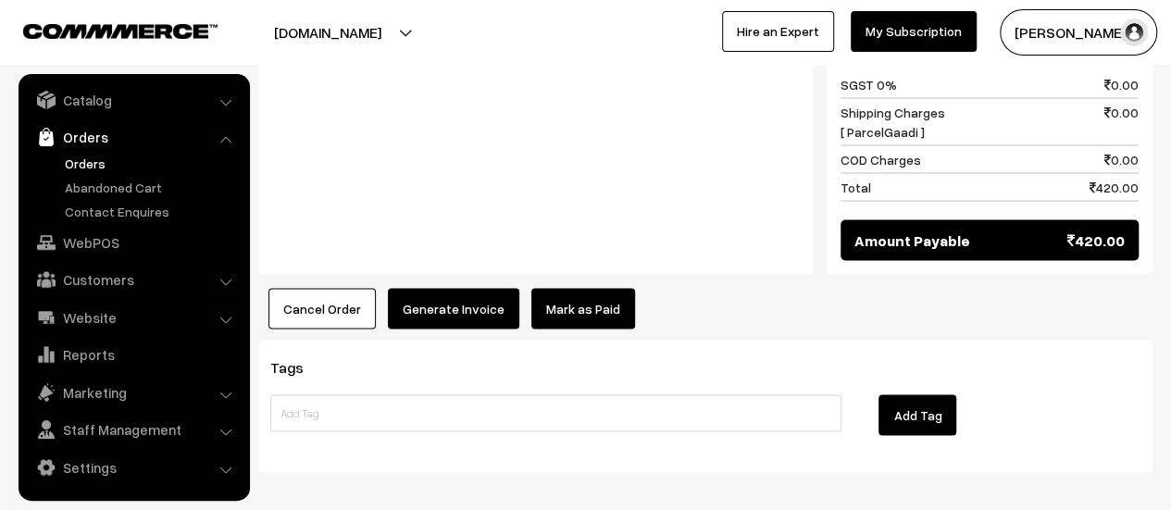
click at [433, 288] on button "Generate Invoice" at bounding box center [453, 308] width 131 height 41
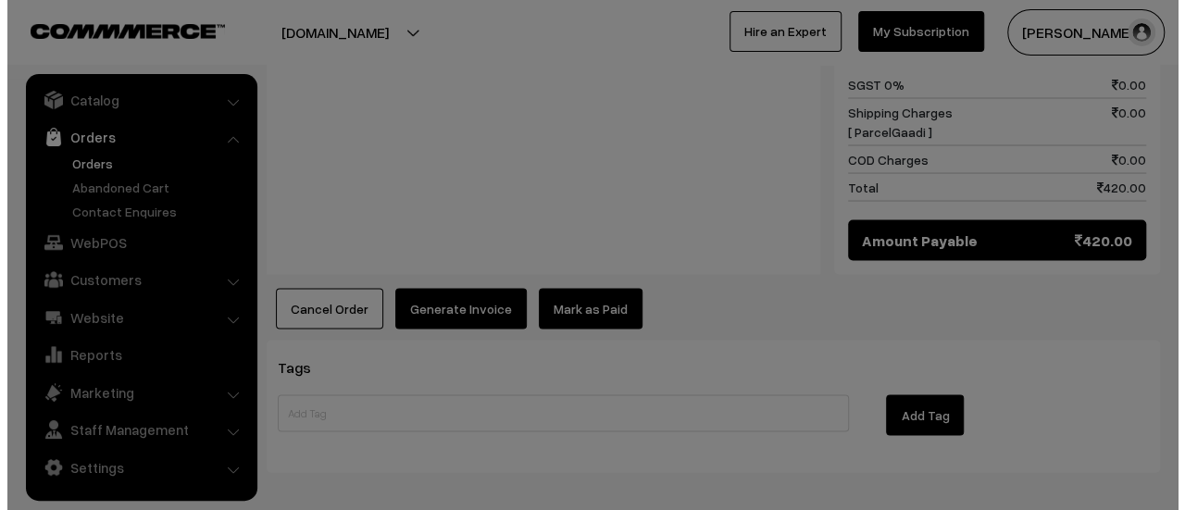
scroll to position [1748, 0]
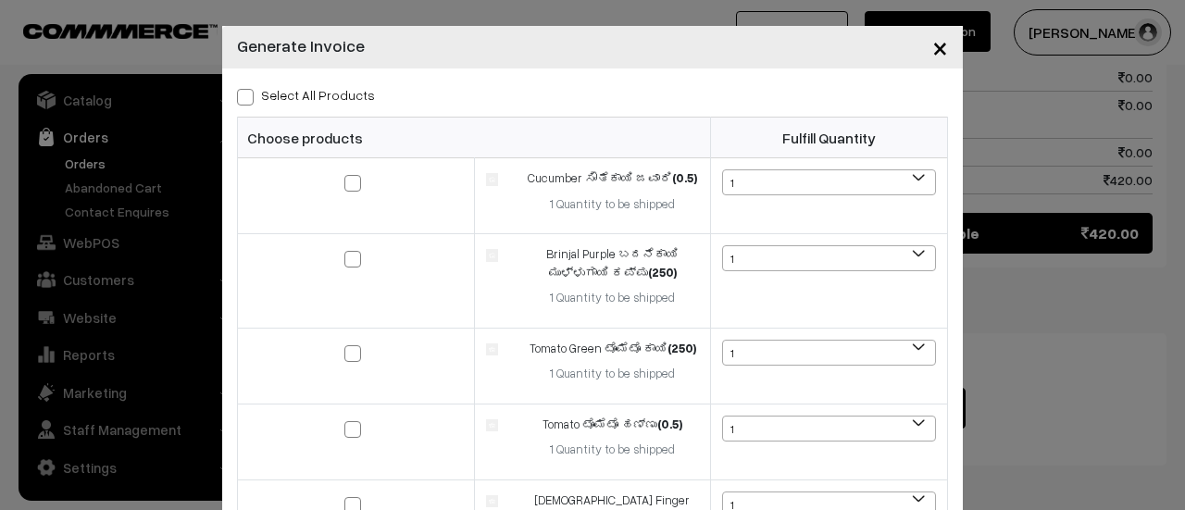
click at [237, 95] on span at bounding box center [245, 97] width 17 height 17
click at [237, 95] on input "Select All Products" at bounding box center [243, 94] width 12 height 12
checkbox input "true"
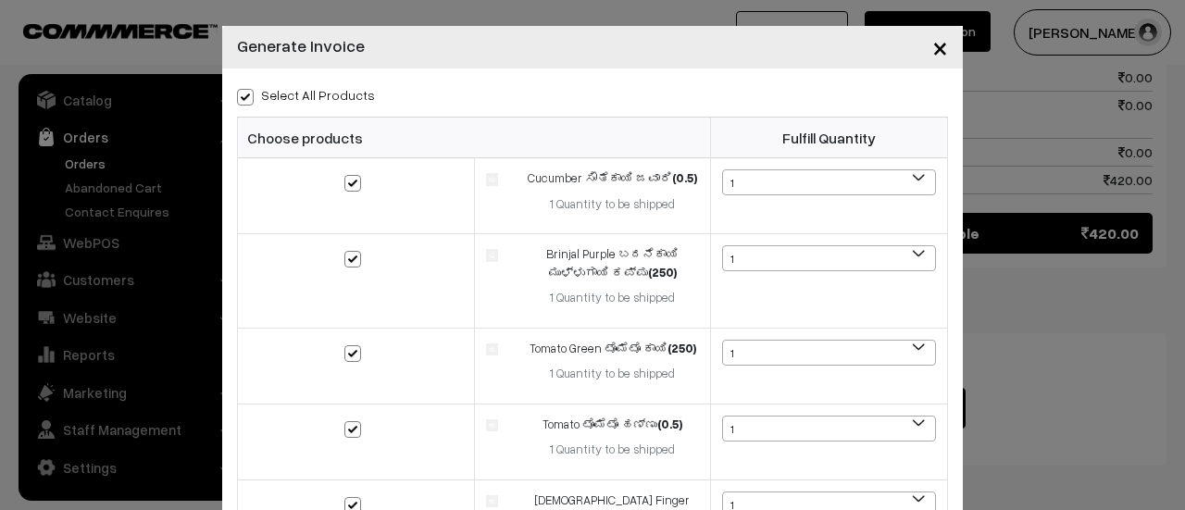
checkbox input "true"
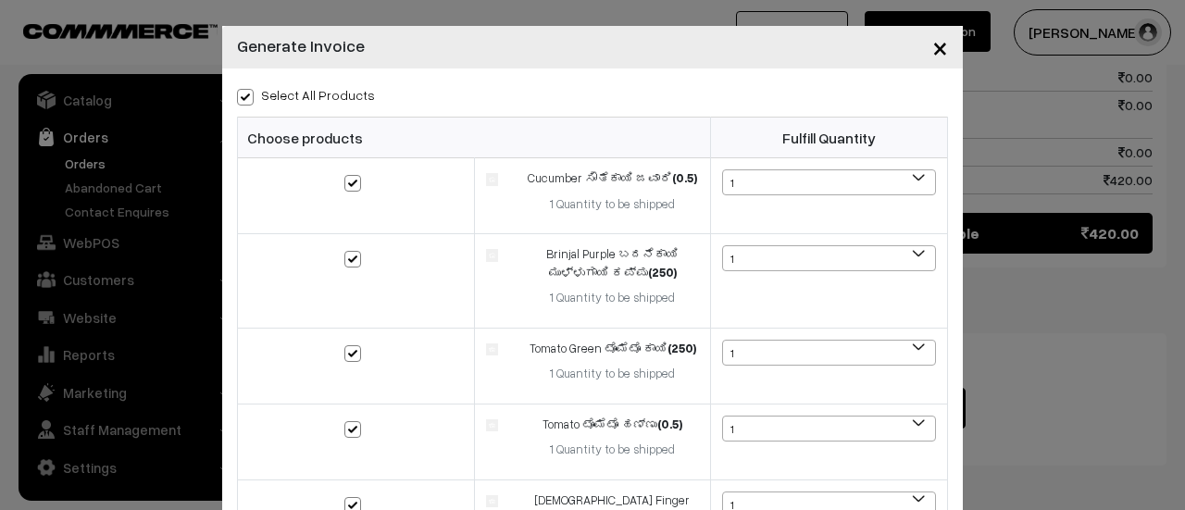
checkbox input "true"
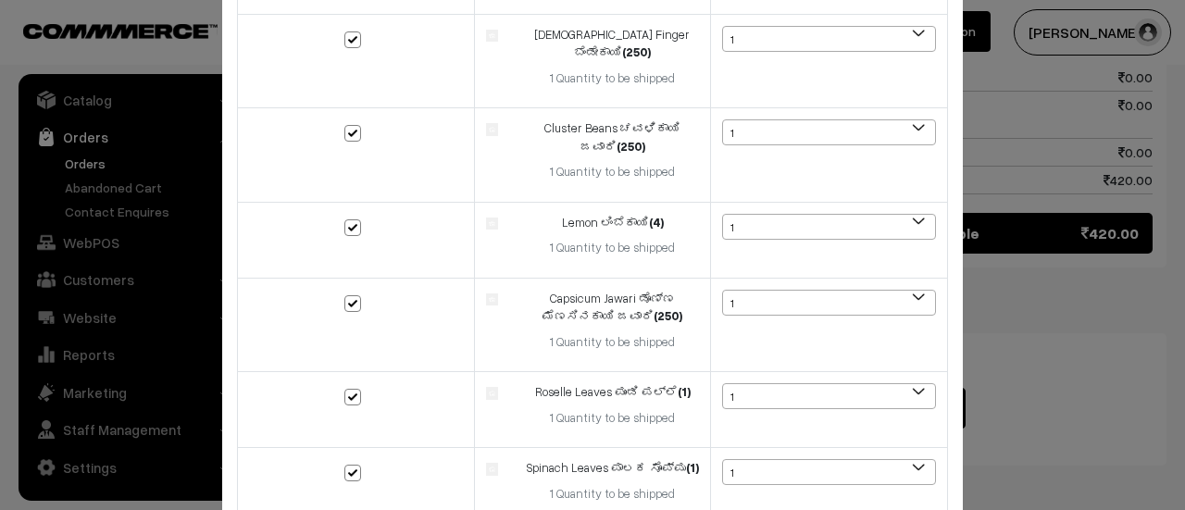
scroll to position [649, 0]
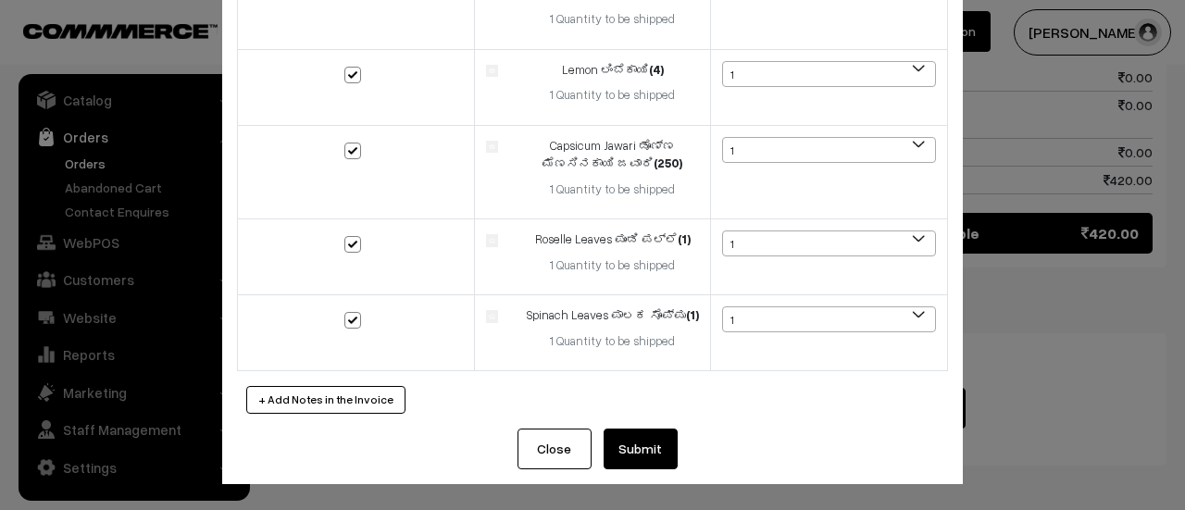
click at [635, 444] on button "Submit" at bounding box center [641, 449] width 74 height 41
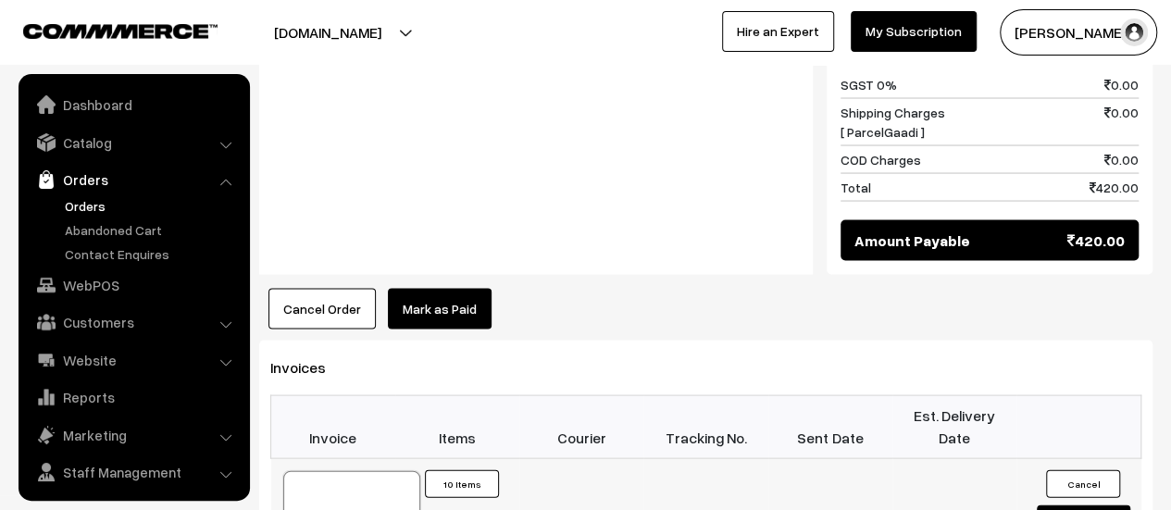
scroll to position [43, 0]
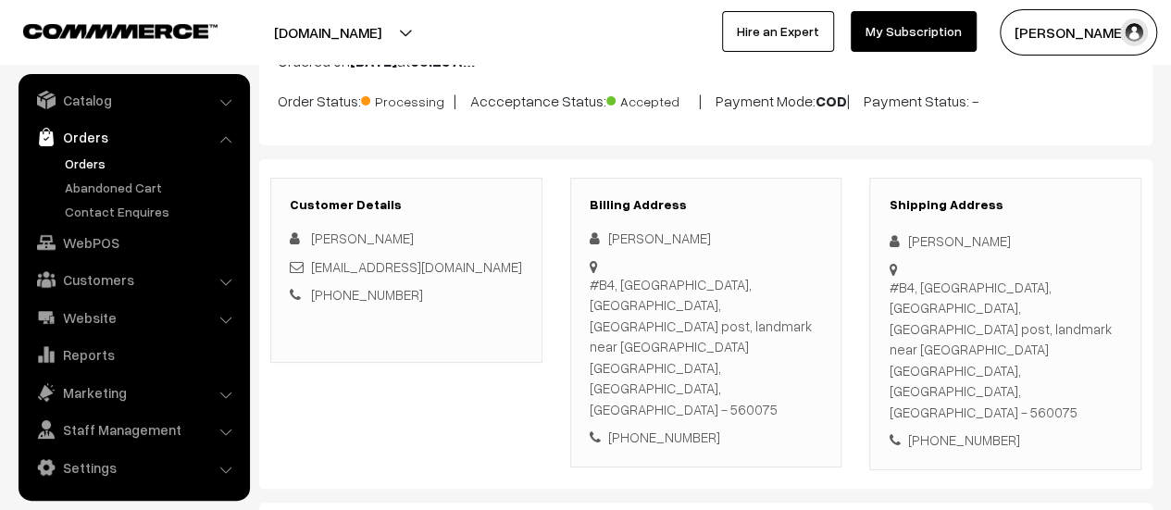
scroll to position [141, 0]
drag, startPoint x: 589, startPoint y: 279, endPoint x: 795, endPoint y: 343, distance: 216.4
click at [795, 343] on div "#B4, 1ST BLOCK, [GEOGRAPHIC_DATA], [GEOGRAPHIC_DATA] post, landmark near [GEOGR…" at bounding box center [706, 346] width 233 height 146
copy div "#B4, 1ST BLOCK, [GEOGRAPHIC_DATA], [GEOGRAPHIC_DATA] post, landmark near [GEOGR…"
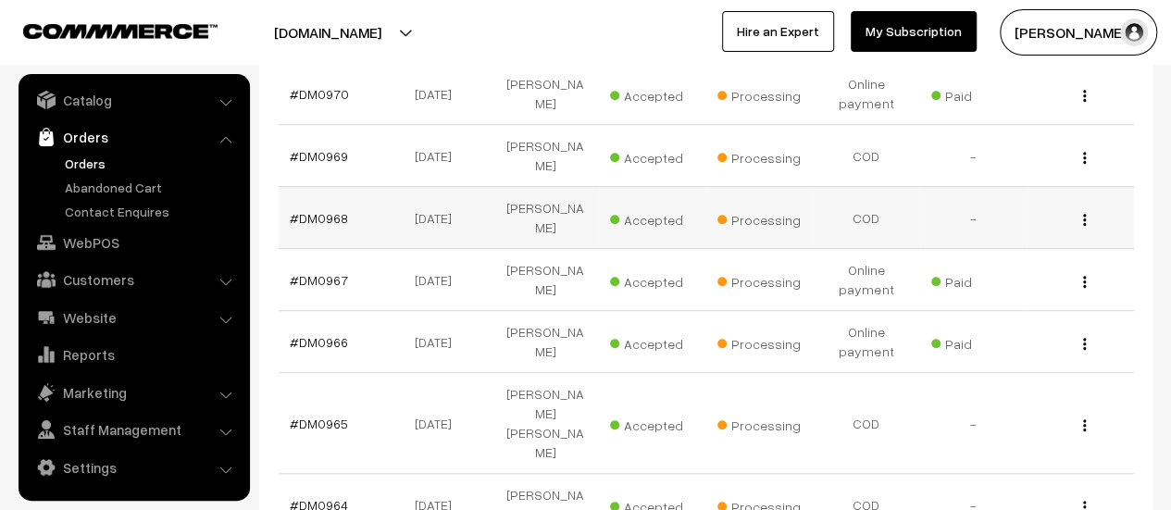
scroll to position [476, 0]
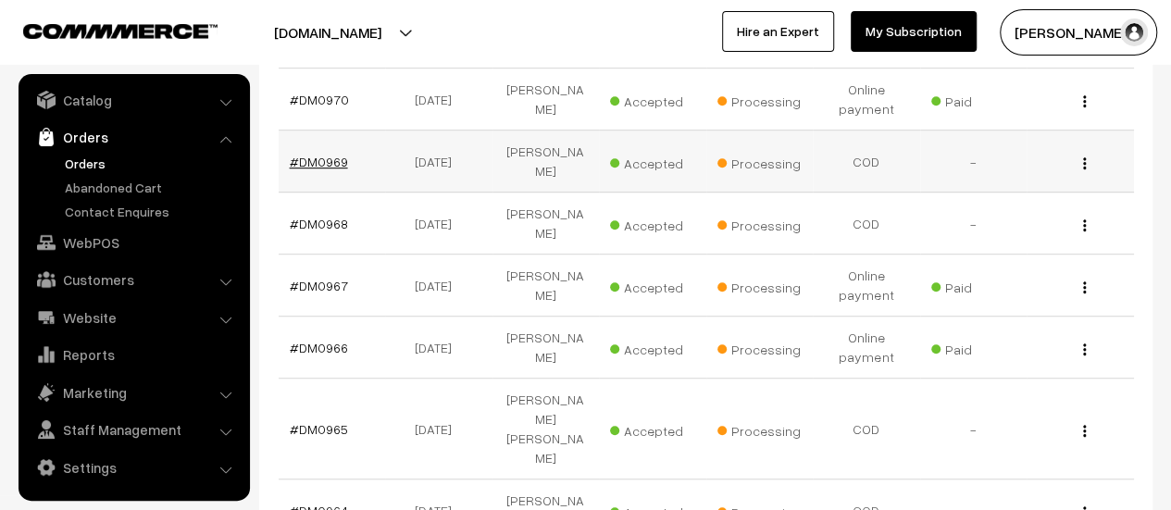
click at [326, 154] on link "#DM0969" at bounding box center [319, 162] width 58 height 16
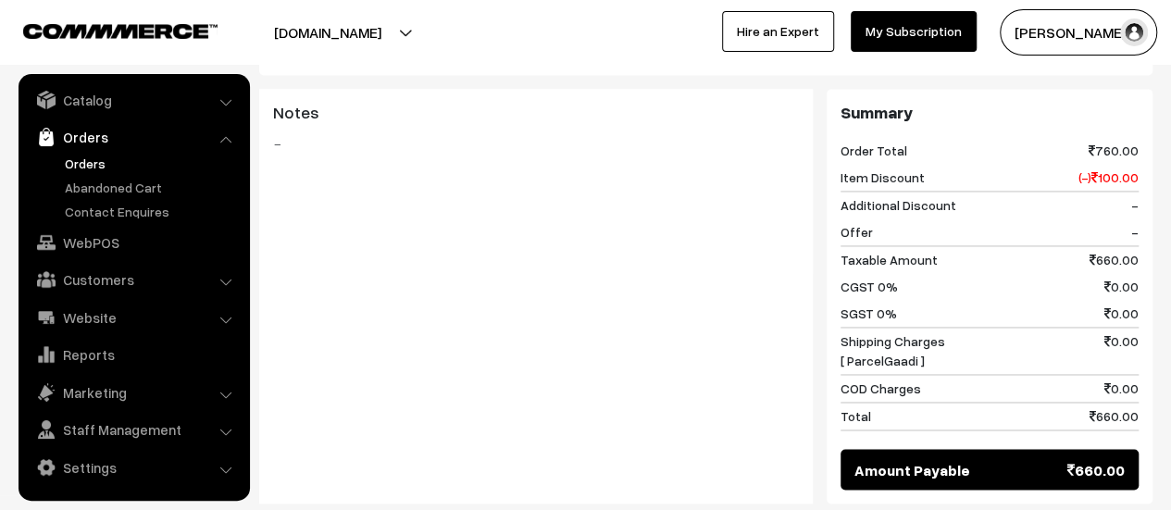
scroll to position [1522, 0]
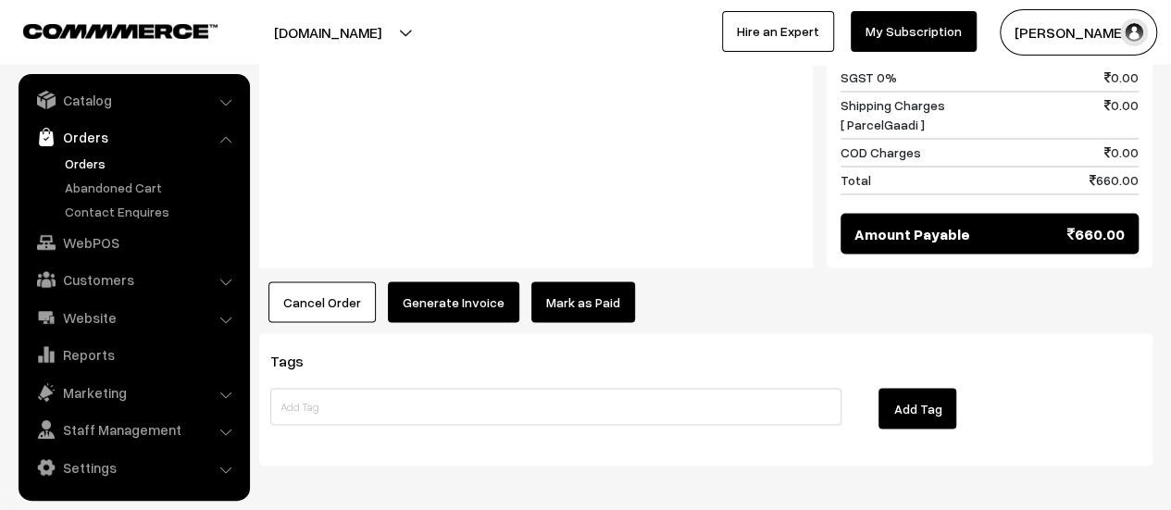
click at [441, 281] on button "Generate Invoice" at bounding box center [453, 301] width 131 height 41
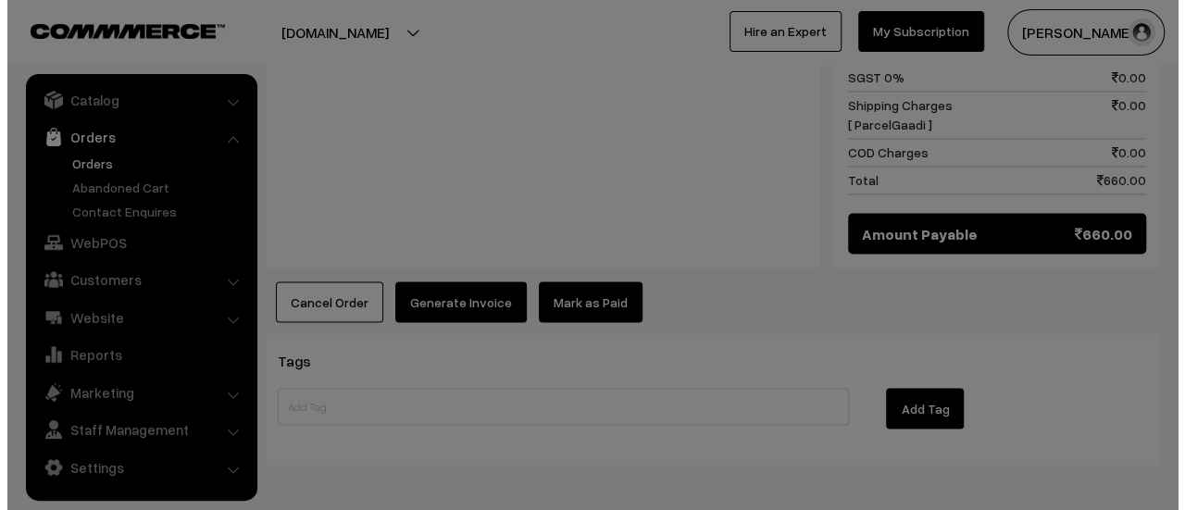
scroll to position [1526, 0]
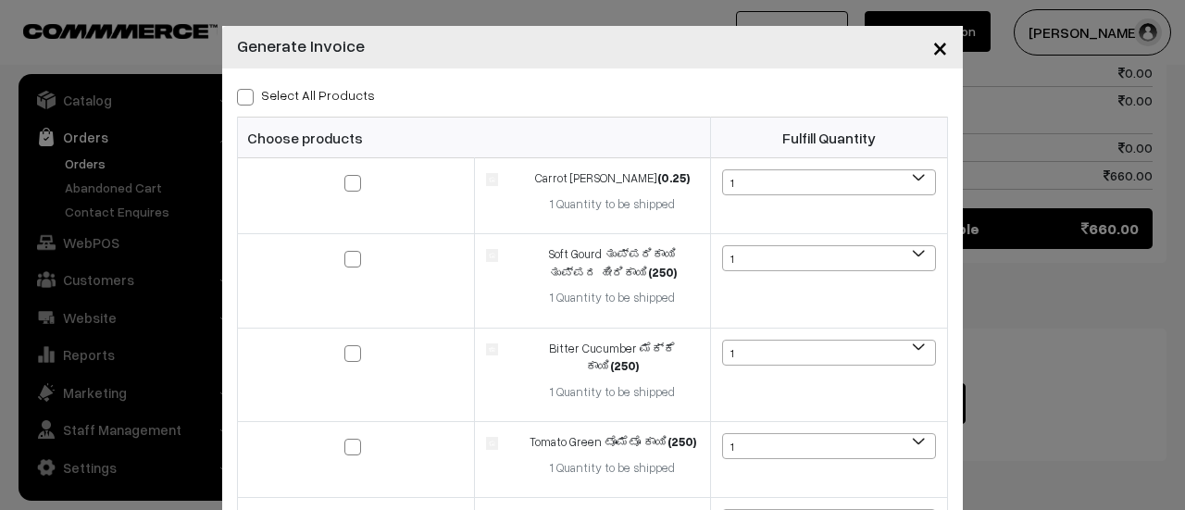
click at [239, 94] on span at bounding box center [245, 97] width 17 height 17
click at [239, 94] on input "Select All Products" at bounding box center [243, 94] width 12 height 12
checkbox input "true"
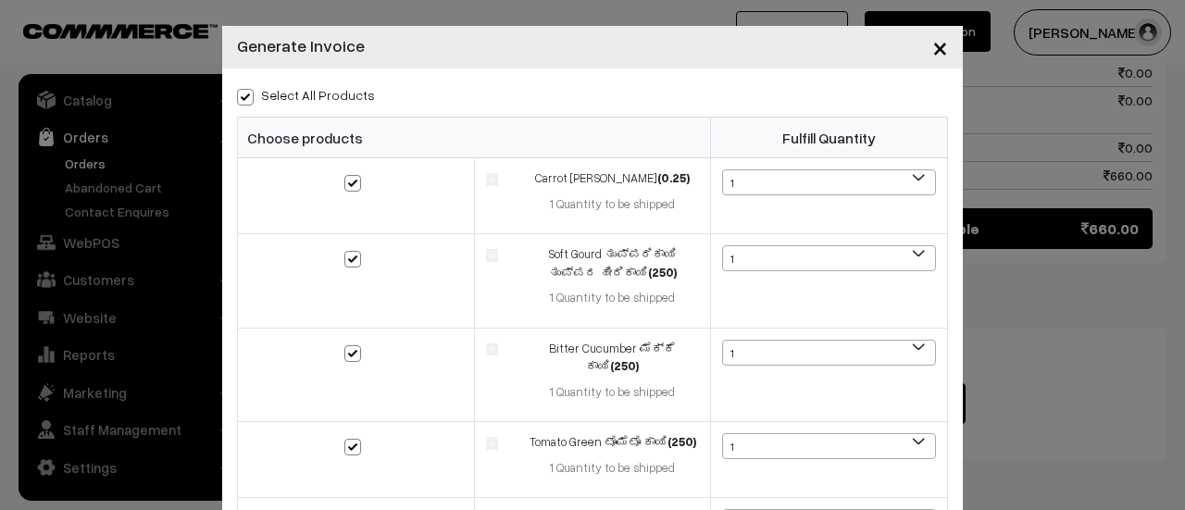
checkbox input "true"
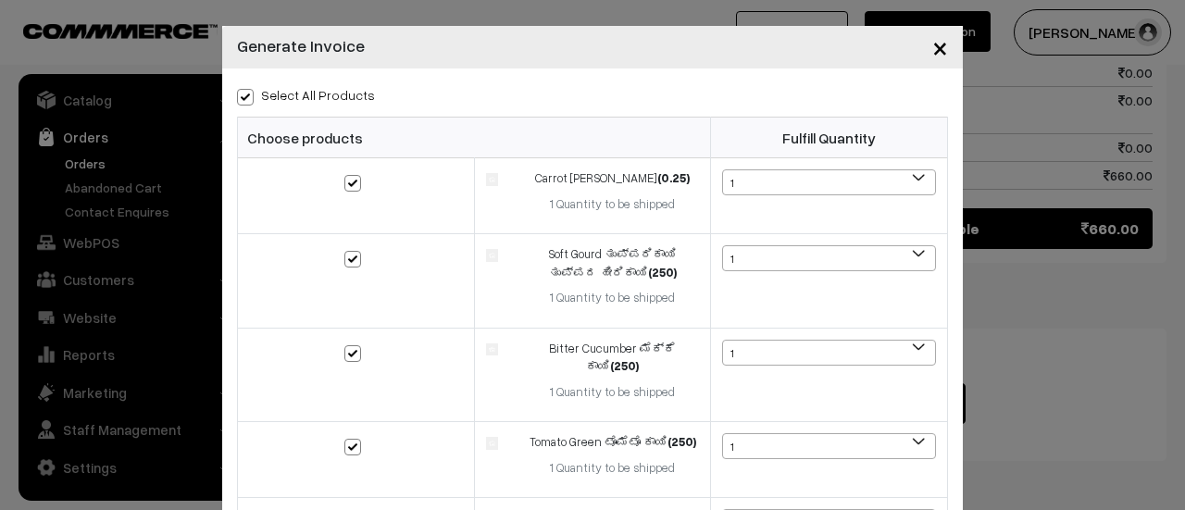
checkbox input "true"
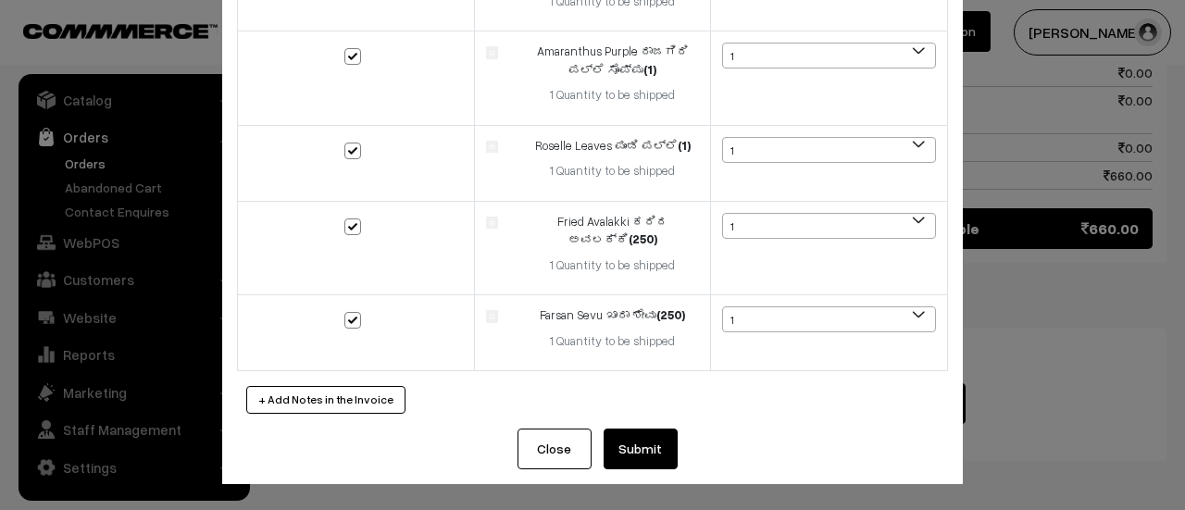
click at [631, 465] on button "Submit" at bounding box center [641, 449] width 74 height 41
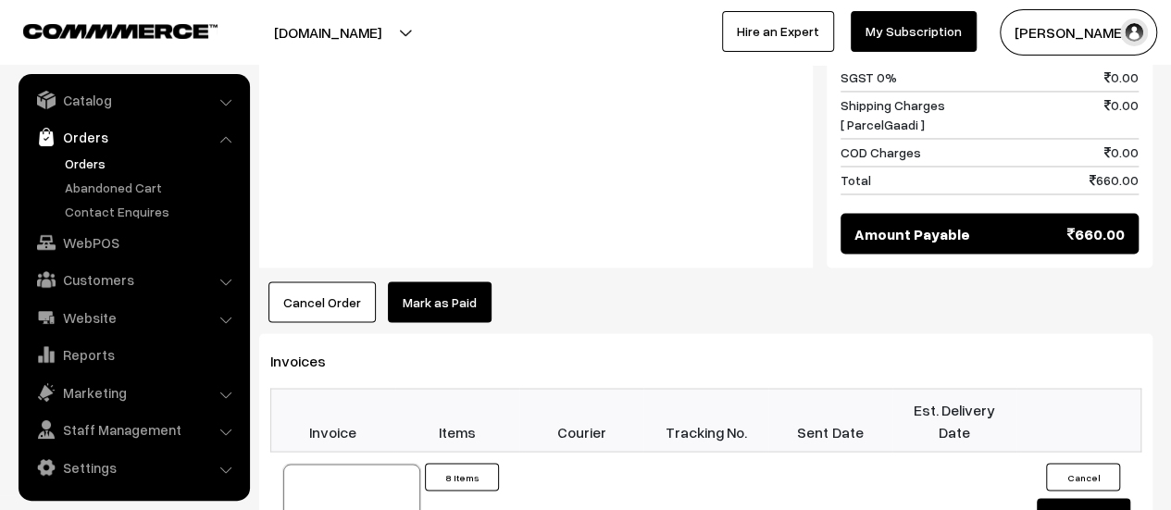
scroll to position [1526, 0]
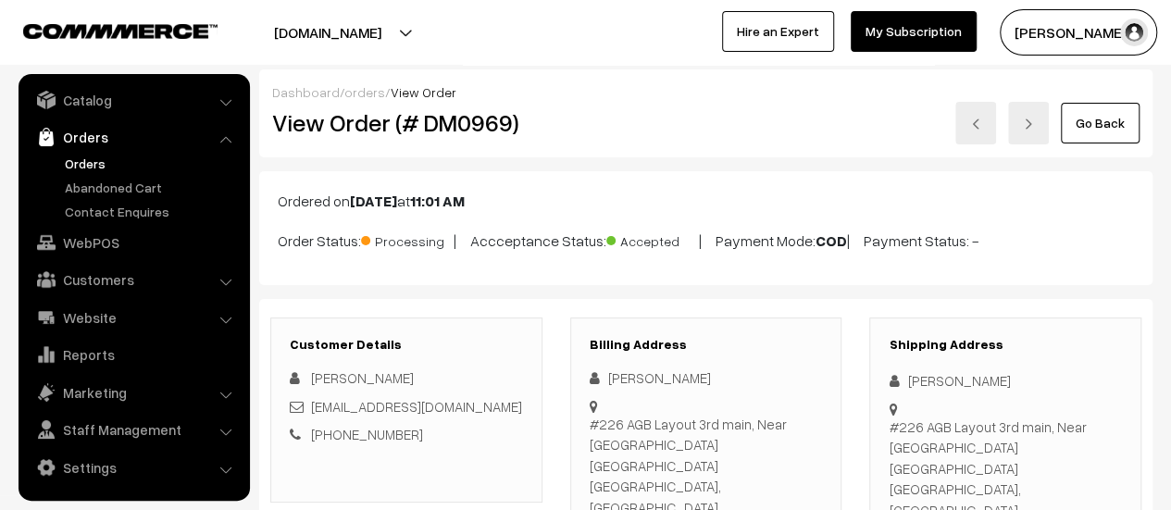
scroll to position [112, 0]
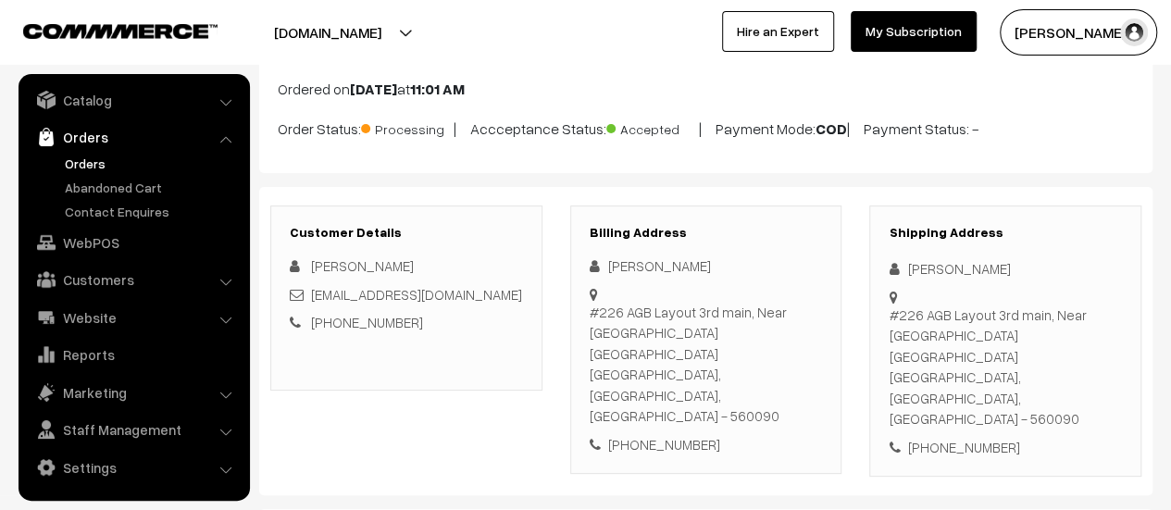
drag, startPoint x: 590, startPoint y: 305, endPoint x: 804, endPoint y: 358, distance: 220.3
click at [804, 358] on div "#226 AGB Layout 3rd main, Near Saptagiri Hospital Chikkabanvara Banglore, Karna…" at bounding box center [706, 364] width 233 height 125
copy div "#226 AGB Layout 3rd main, Near Saptagiri Hospital Chikkabanvara Banglore, Karna…"
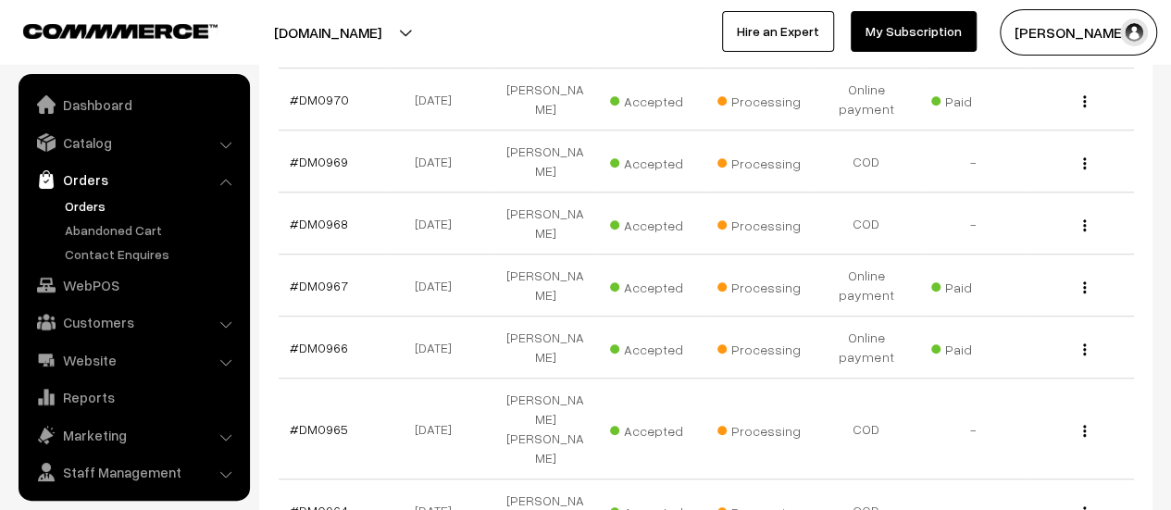
scroll to position [43, 0]
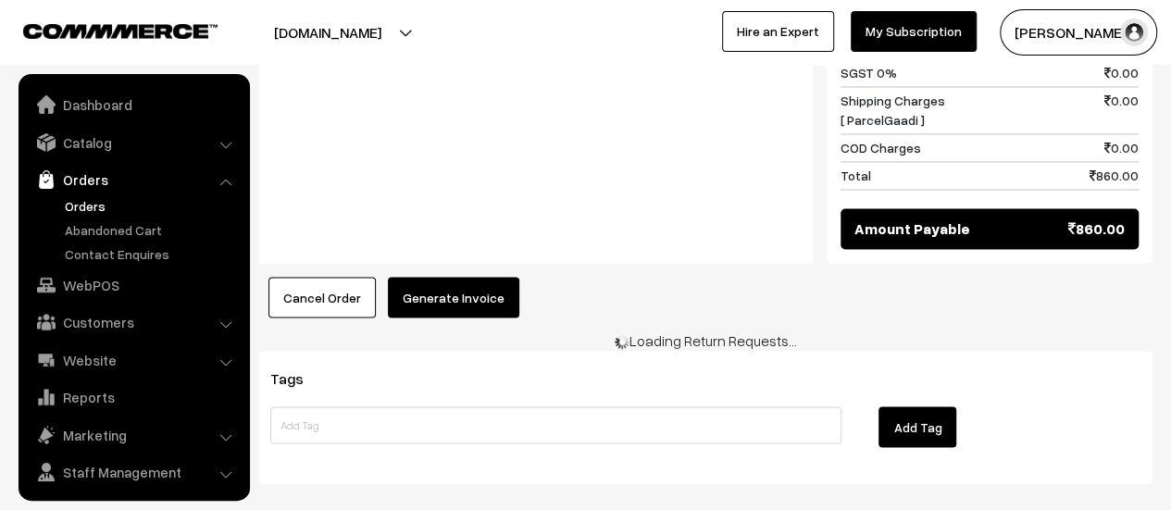
scroll to position [43, 0]
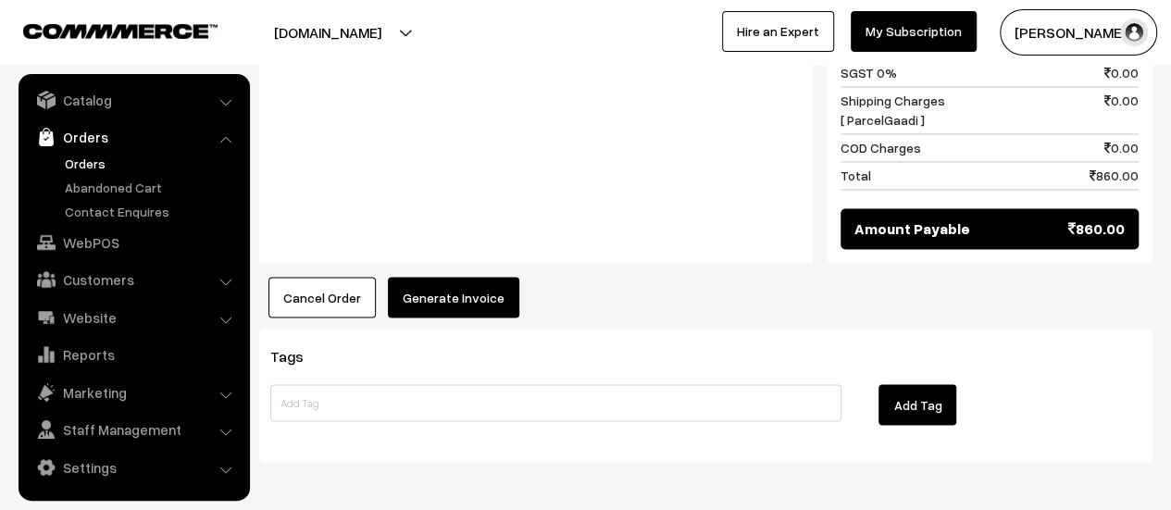
click at [465, 277] on button "Generate Invoice" at bounding box center [453, 297] width 131 height 41
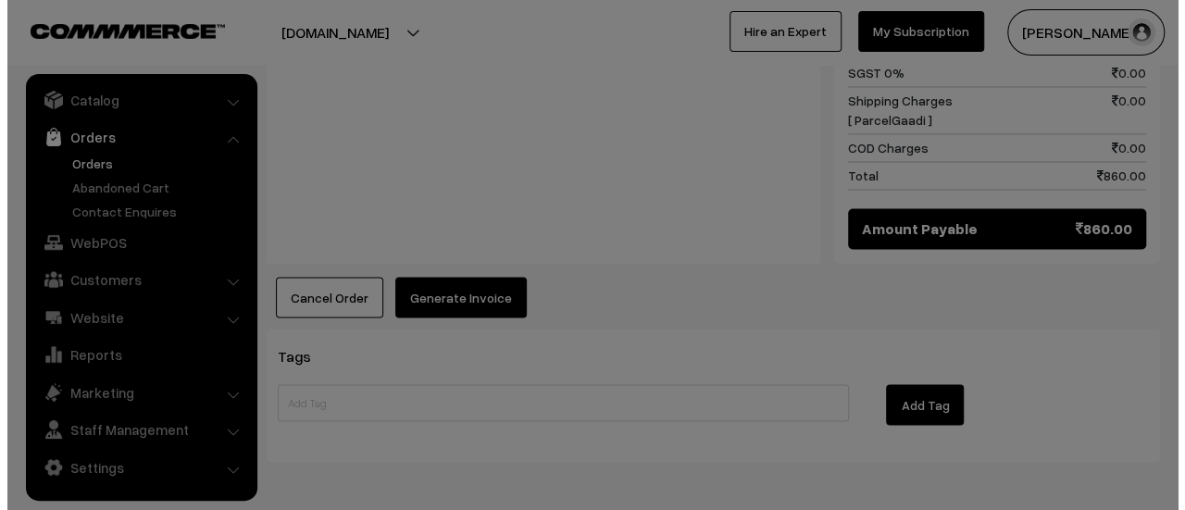
scroll to position [1491, 0]
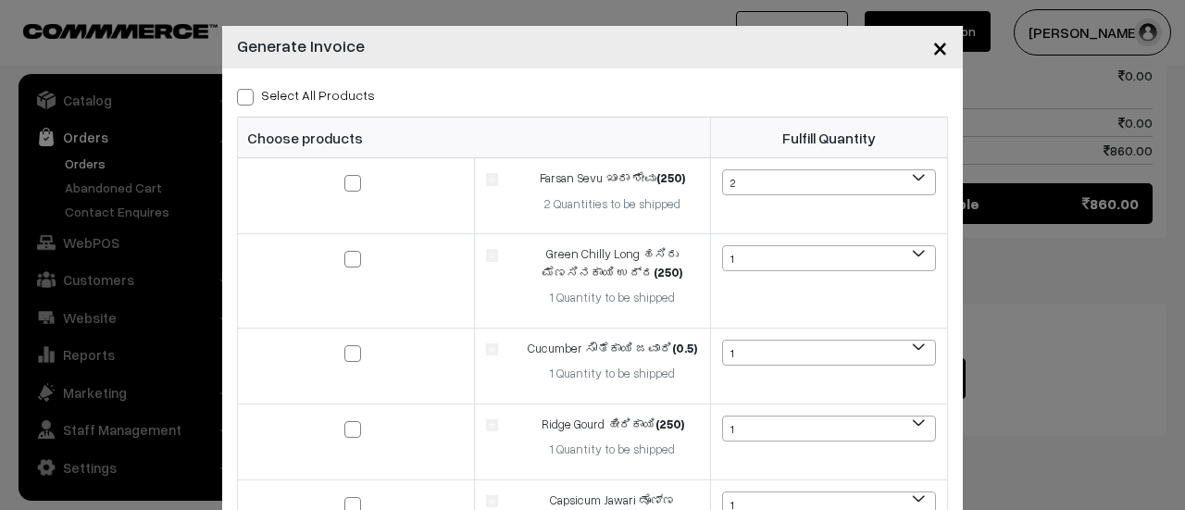
click at [239, 92] on span at bounding box center [245, 97] width 17 height 17
click at [239, 92] on input "Select All Products" at bounding box center [243, 94] width 12 height 12
checkbox input "true"
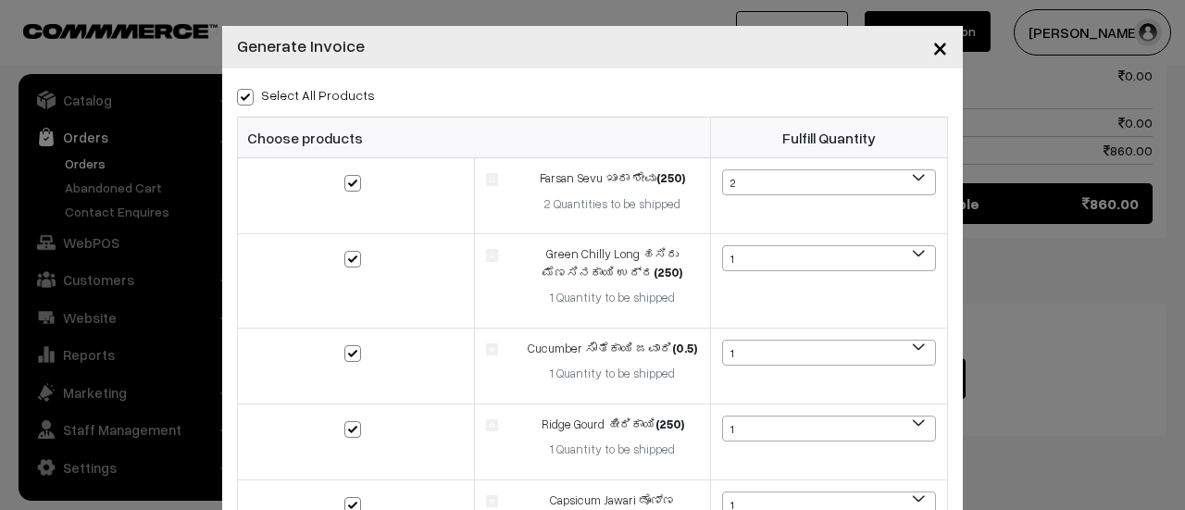
checkbox input "true"
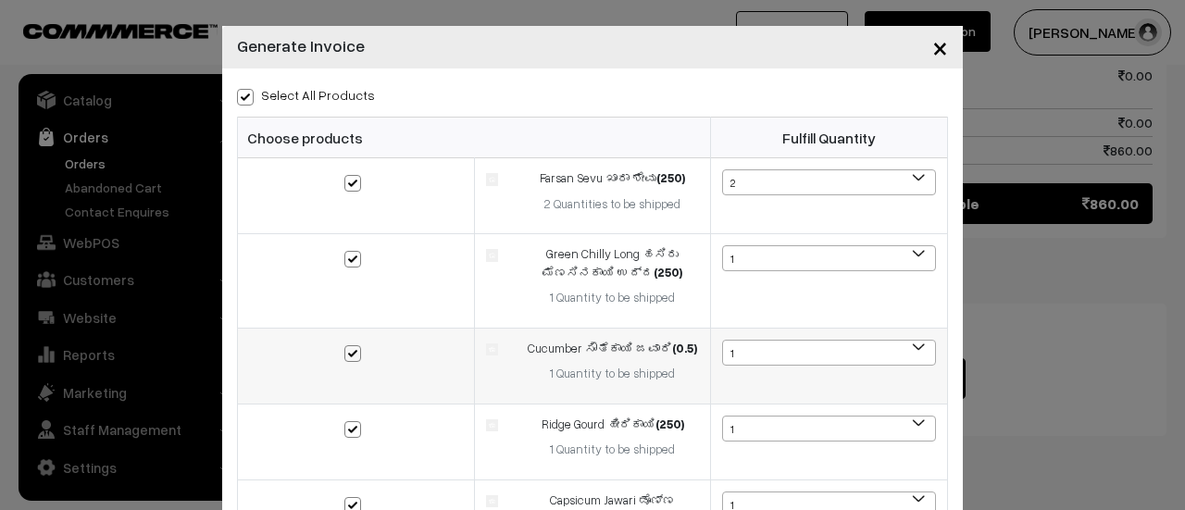
scroll to position [405, 0]
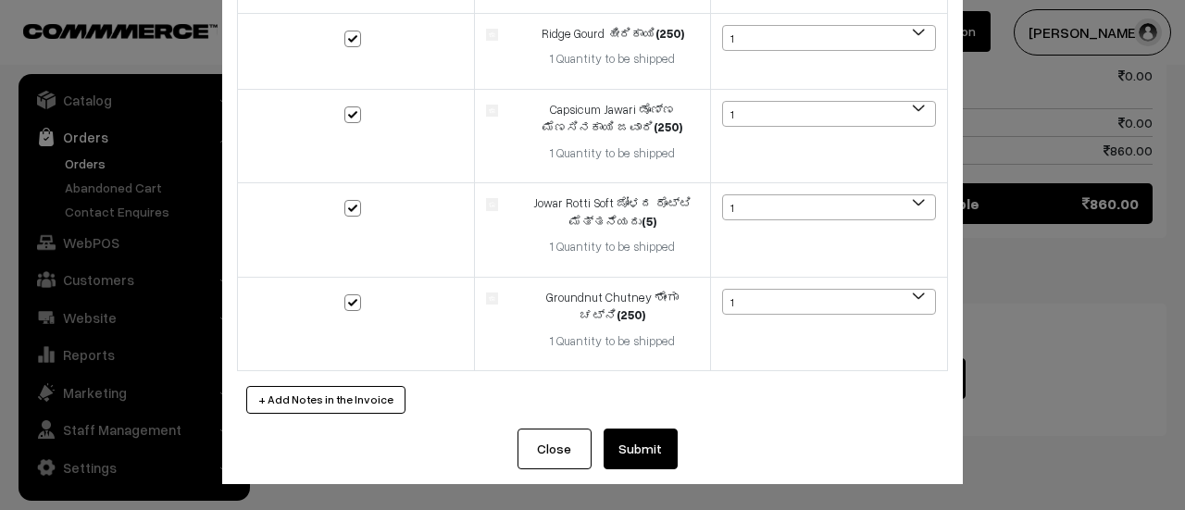
click at [621, 460] on button "Submit" at bounding box center [641, 449] width 74 height 41
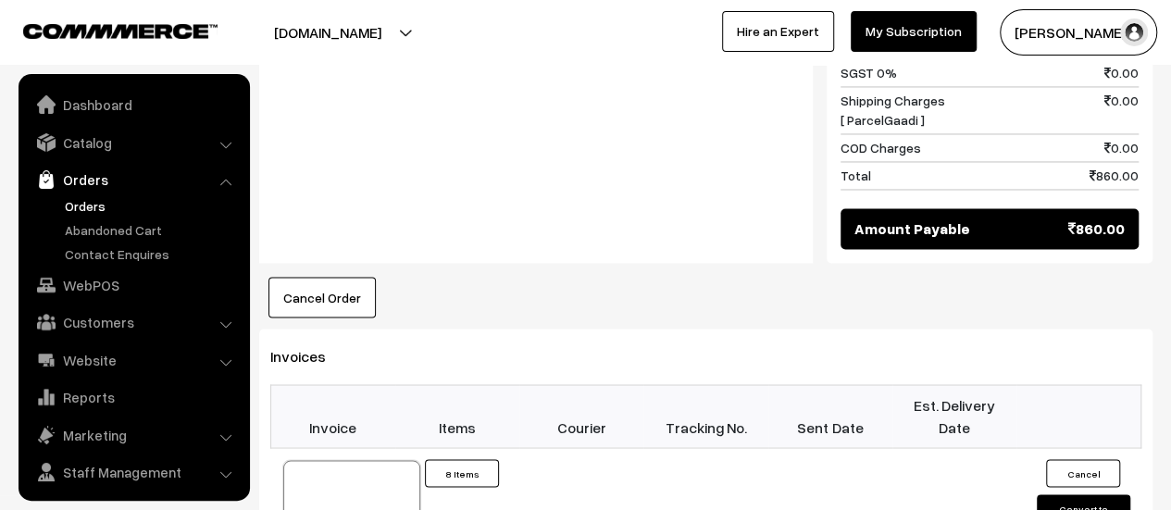
scroll to position [43, 0]
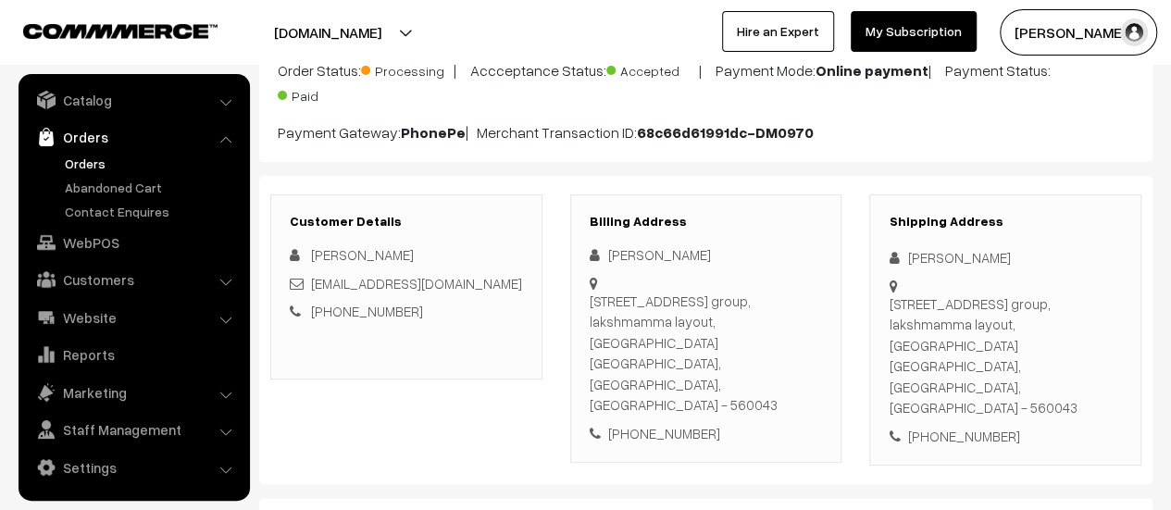
scroll to position [171, 0]
drag, startPoint x: 590, startPoint y: 295, endPoint x: 802, endPoint y: 343, distance: 217.4
click at [802, 343] on div "[STREET_ADDRESS]" at bounding box center [706, 352] width 233 height 125
copy div "[STREET_ADDRESS]"
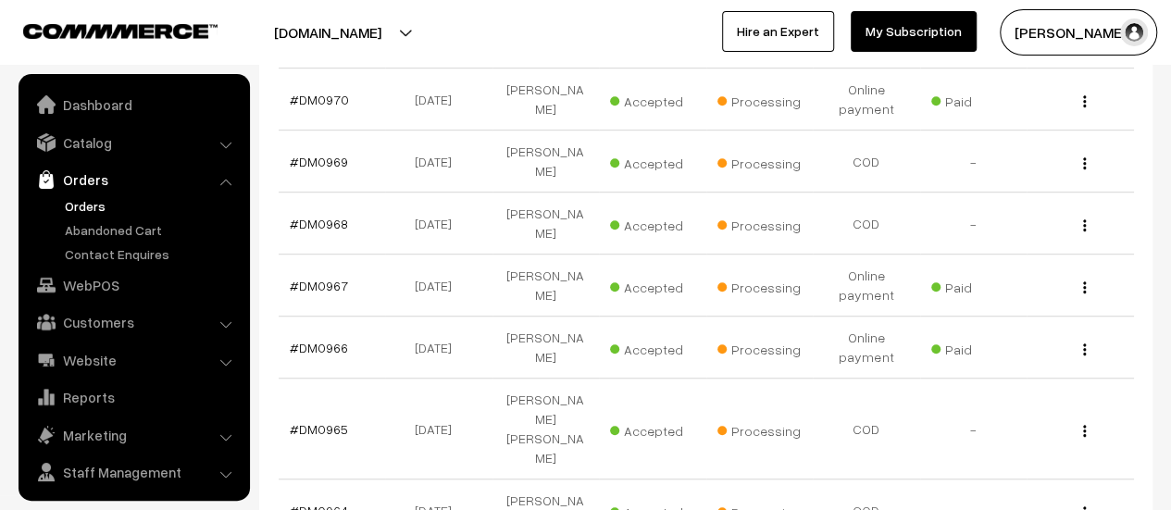
scroll to position [43, 0]
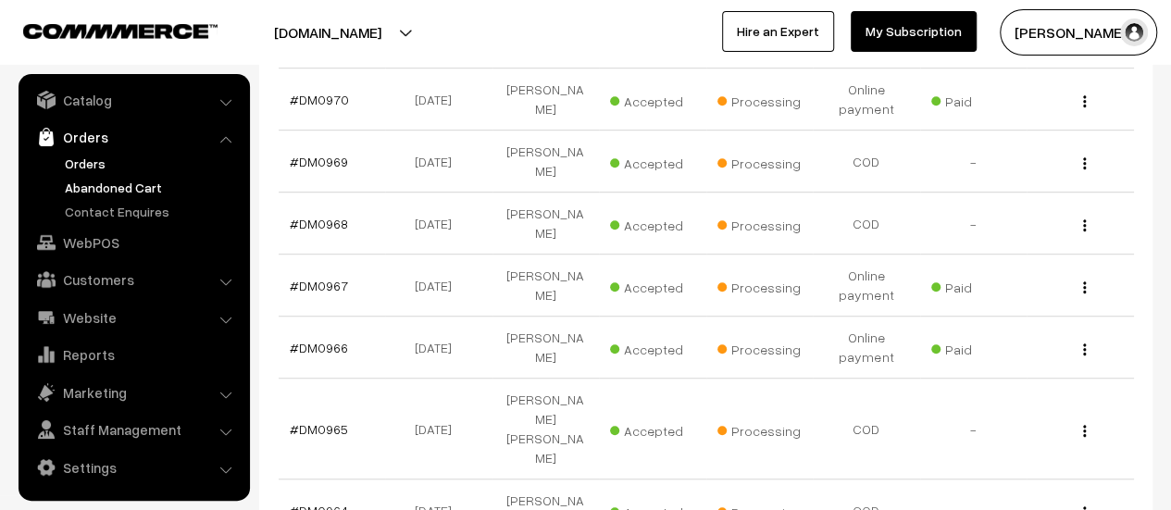
click at [100, 178] on link "Abandoned Cart" at bounding box center [151, 187] width 183 height 19
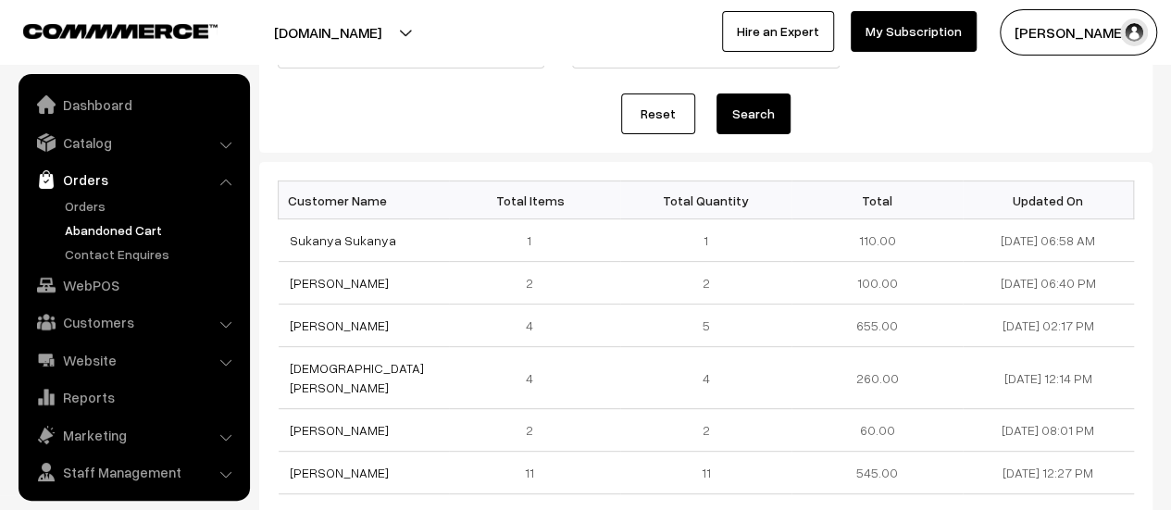
scroll to position [43, 0]
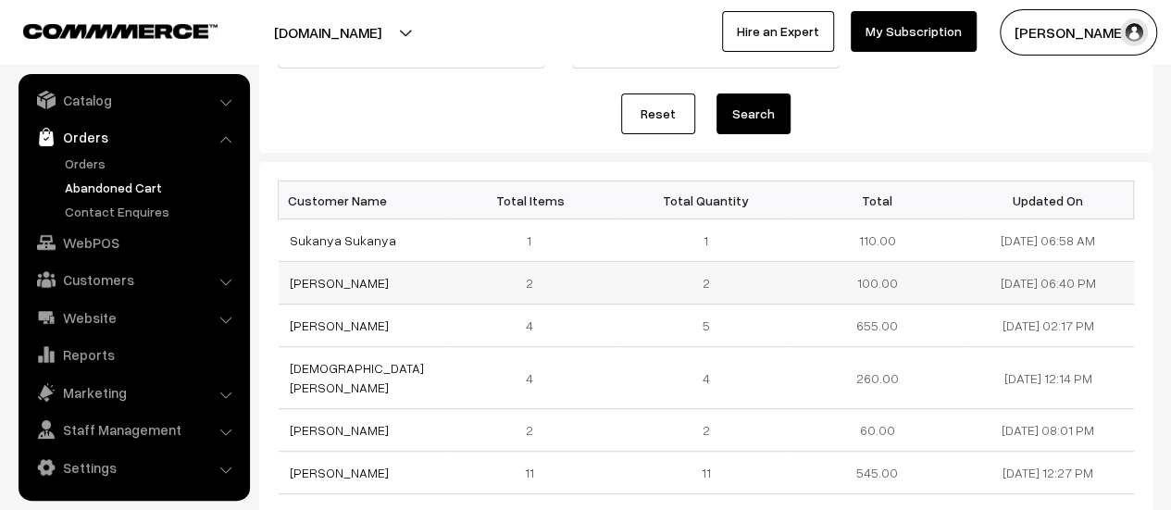
drag, startPoint x: 409, startPoint y: 276, endPoint x: 284, endPoint y: 282, distance: 125.1
click at [284, 282] on td "[PERSON_NAME]" at bounding box center [364, 283] width 171 height 43
copy link "[PERSON_NAME]"
click at [325, 281] on link "[PERSON_NAME]" at bounding box center [339, 283] width 99 height 16
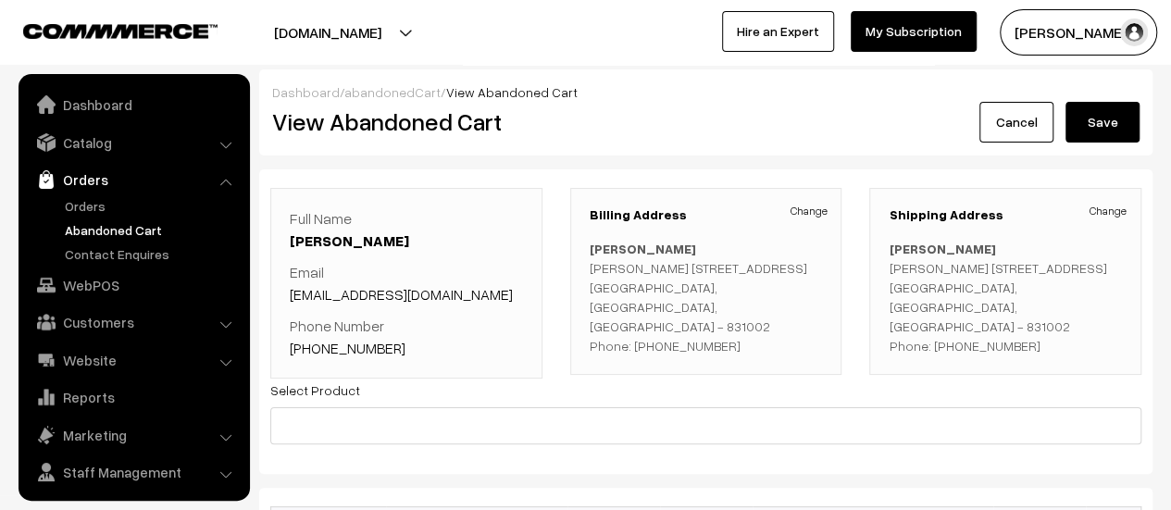
scroll to position [43, 0]
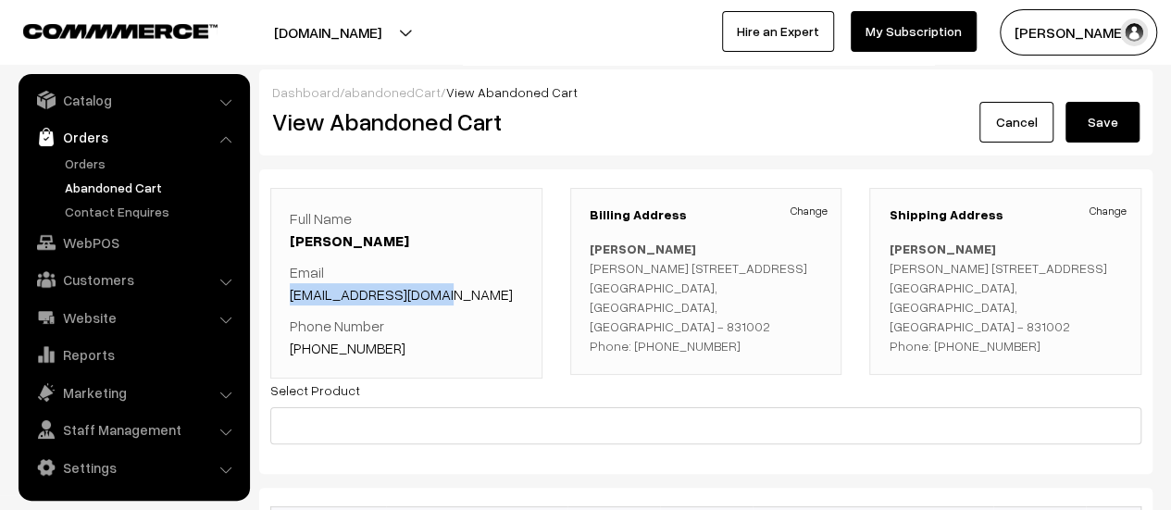
drag, startPoint x: 444, startPoint y: 293, endPoint x: 268, endPoint y: 296, distance: 175.9
click at [268, 296] on div "Full Name [PERSON_NAME] Email [EMAIL_ADDRESS][DOMAIN_NAME] Phone Number [PHONE_…" at bounding box center [406, 283] width 300 height 191
copy link "[EMAIL_ADDRESS][DOMAIN_NAME]"
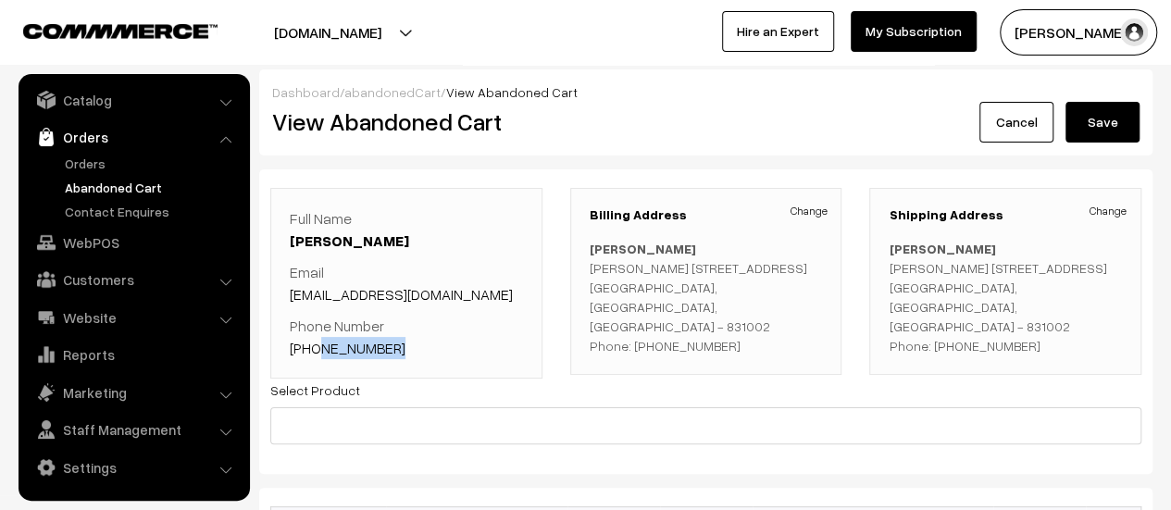
drag, startPoint x: 401, startPoint y: 353, endPoint x: 315, endPoint y: 347, distance: 86.3
click at [315, 347] on p "Phone Number [PHONE_NUMBER]" at bounding box center [406, 337] width 233 height 44
copy link "7411528289"
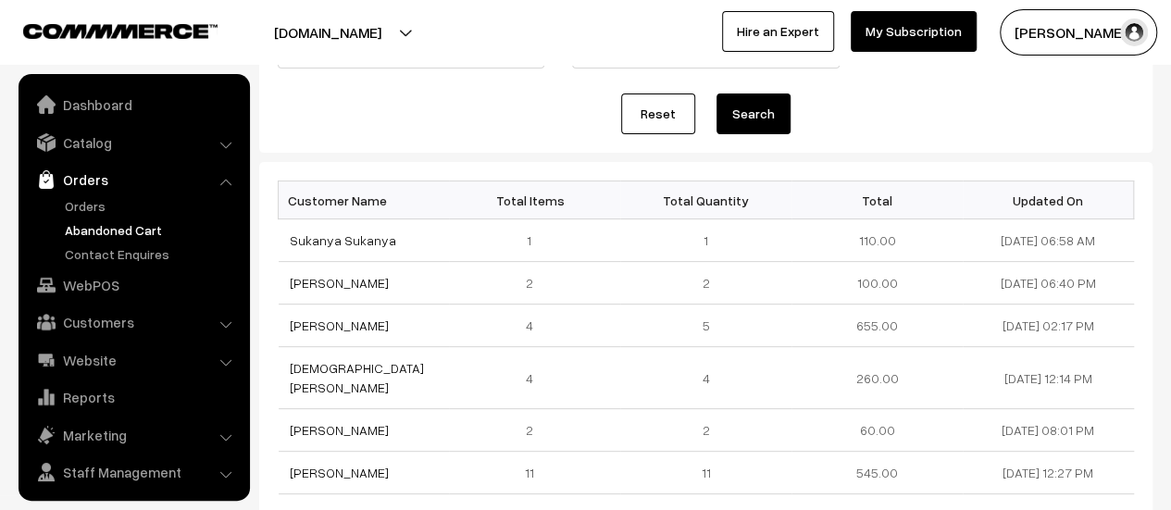
scroll to position [43, 0]
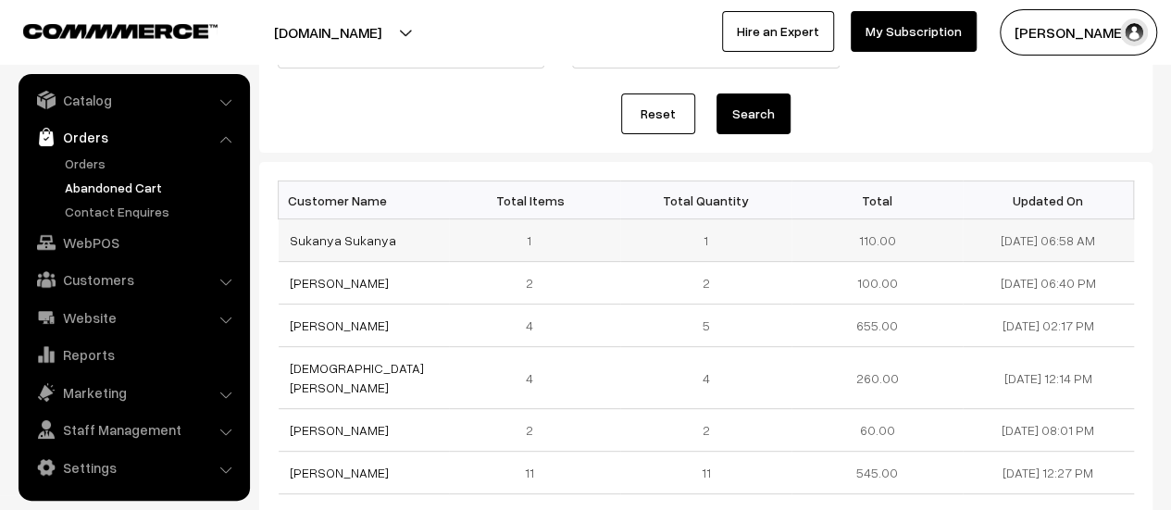
drag, startPoint x: 391, startPoint y: 239, endPoint x: 280, endPoint y: 250, distance: 111.6
click at [280, 250] on td "Sukanya Sukanya" at bounding box center [364, 240] width 171 height 43
copy link "Sukanya Sukanya"
click at [335, 234] on link "Sukanya Sukanya" at bounding box center [343, 240] width 106 height 16
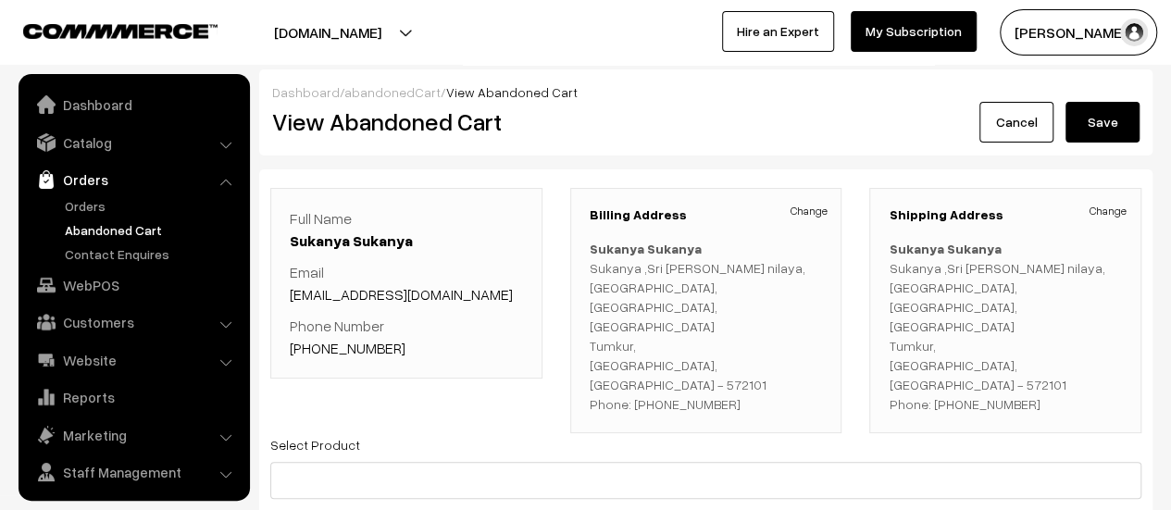
scroll to position [43, 0]
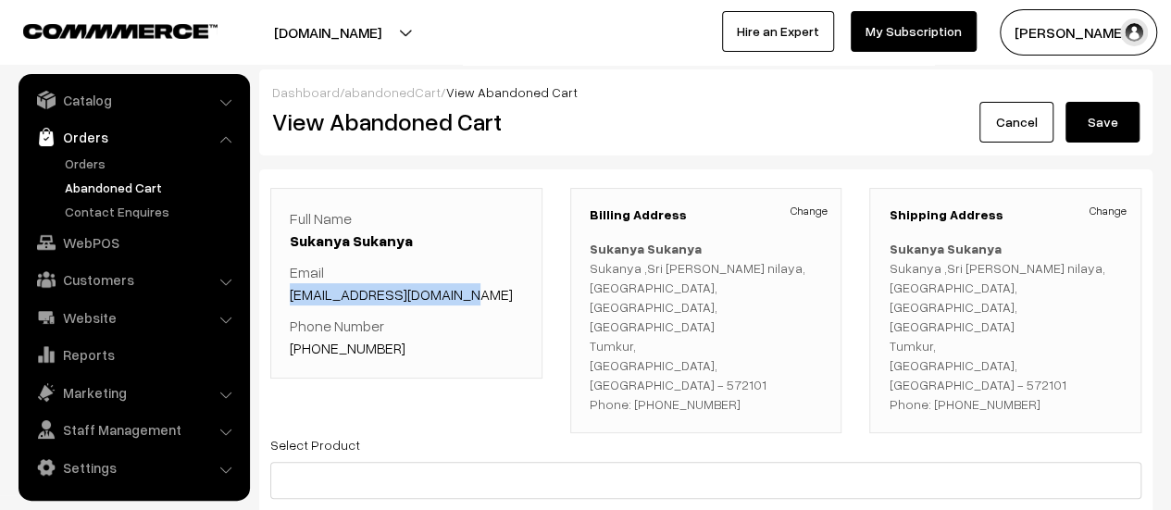
drag, startPoint x: 469, startPoint y: 290, endPoint x: 287, endPoint y: 301, distance: 182.7
click at [287, 301] on div "Full Name Sukanya Sukanya Email sukanyakrs0105@gmail.com Phone Number +91 94497…" at bounding box center [406, 283] width 272 height 191
copy link "sukanyakrs0105@gmail.com"
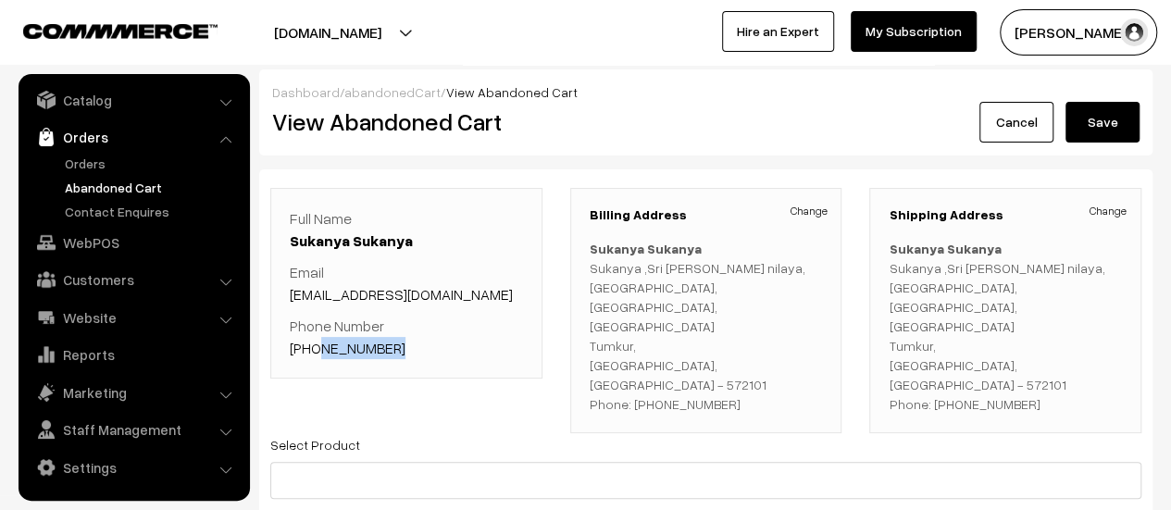
drag, startPoint x: 399, startPoint y: 345, endPoint x: 311, endPoint y: 349, distance: 88.0
click at [311, 349] on p "Phone Number +91 9449740963" at bounding box center [406, 337] width 233 height 44
copy link "9449740963"
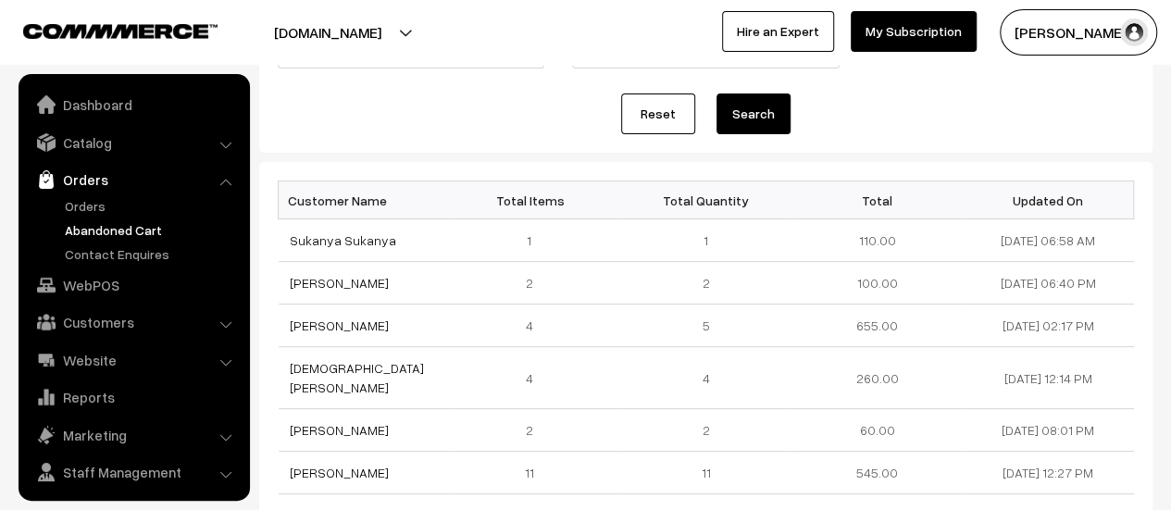
scroll to position [43, 0]
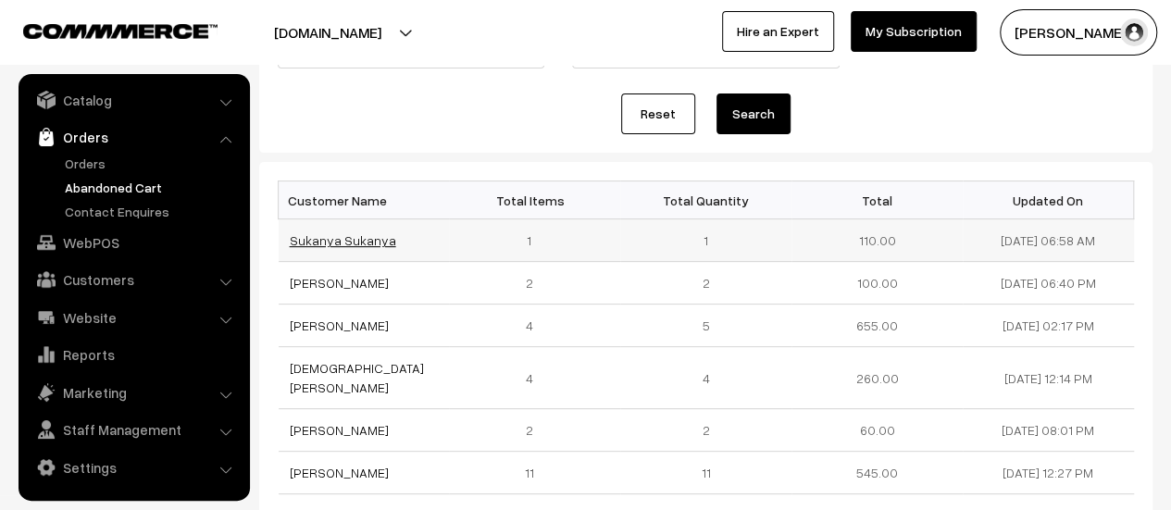
click at [345, 240] on link "Sukanya Sukanya" at bounding box center [343, 240] width 106 height 16
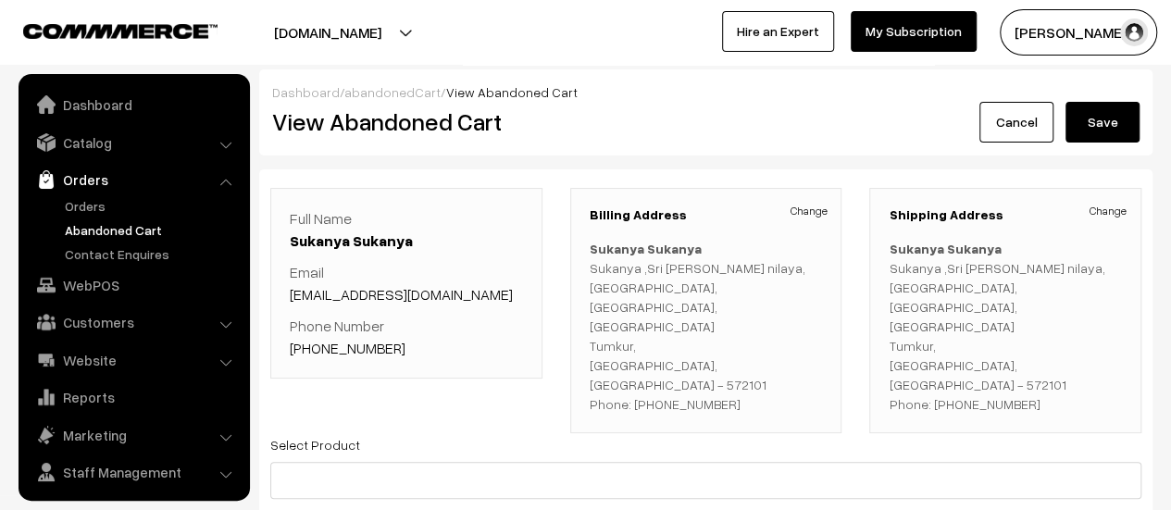
scroll to position [43, 0]
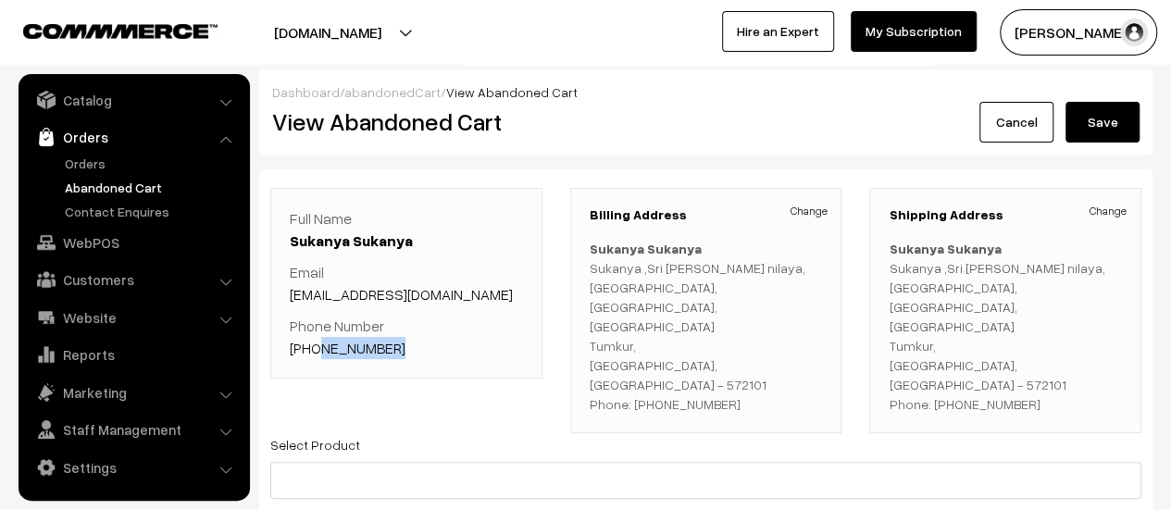
drag, startPoint x: 400, startPoint y: 351, endPoint x: 314, endPoint y: 349, distance: 86.1
click at [314, 349] on p "Phone Number +91 9449740963" at bounding box center [406, 337] width 233 height 44
copy link "9449740963"
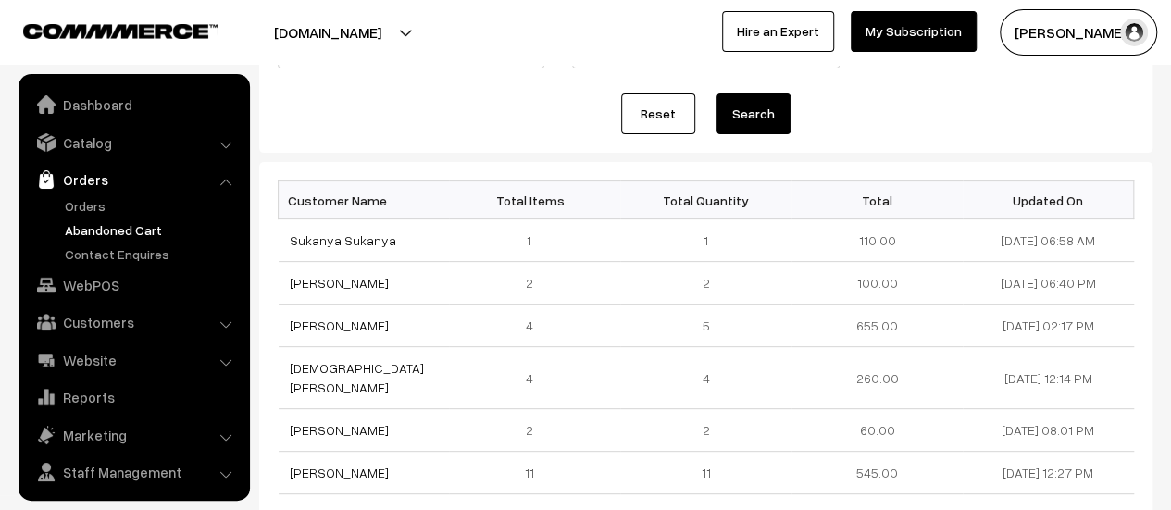
scroll to position [43, 0]
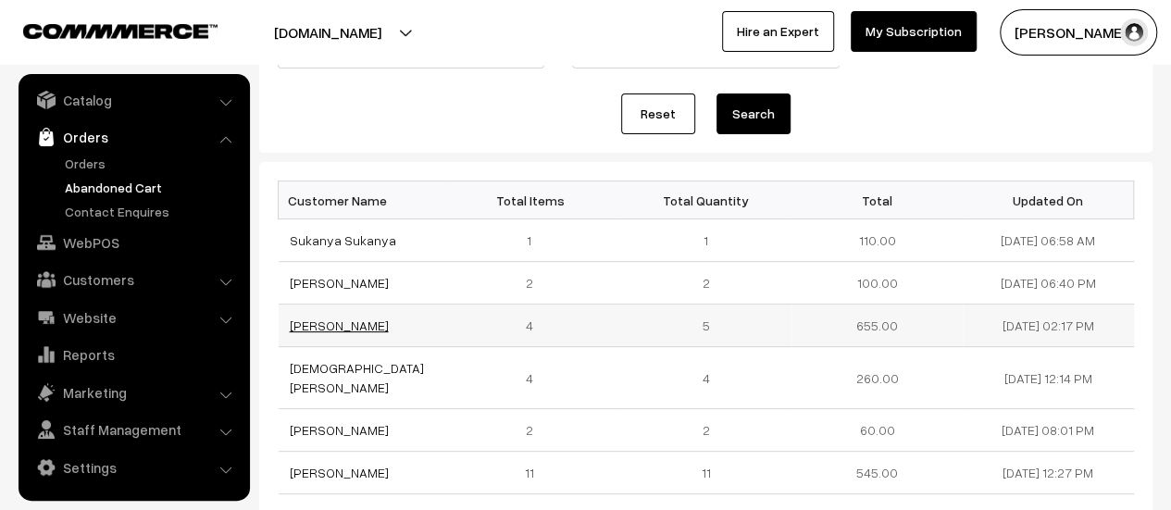
click at [344, 326] on link "[PERSON_NAME]" at bounding box center [339, 326] width 99 height 16
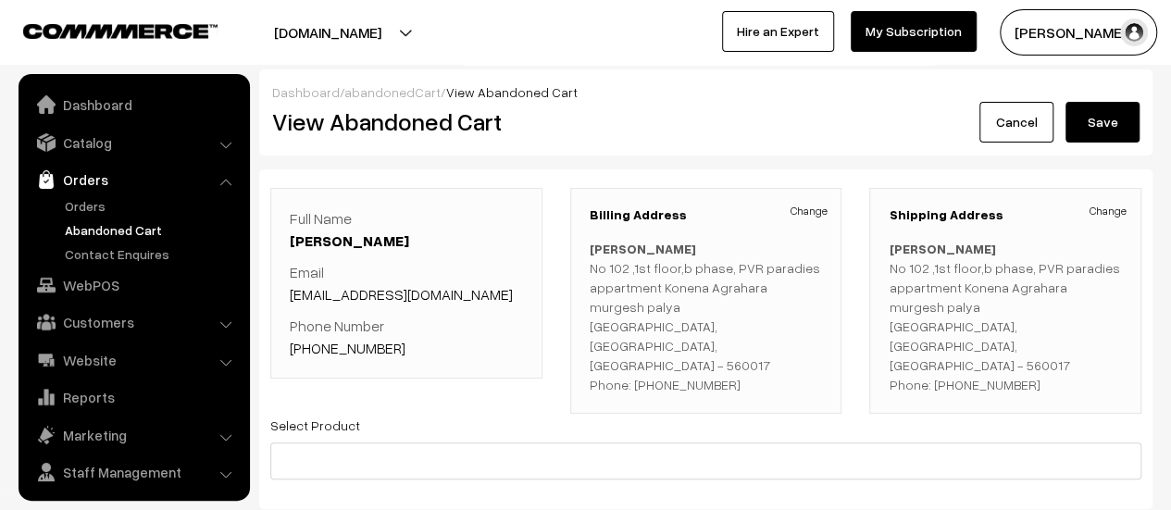
scroll to position [43, 0]
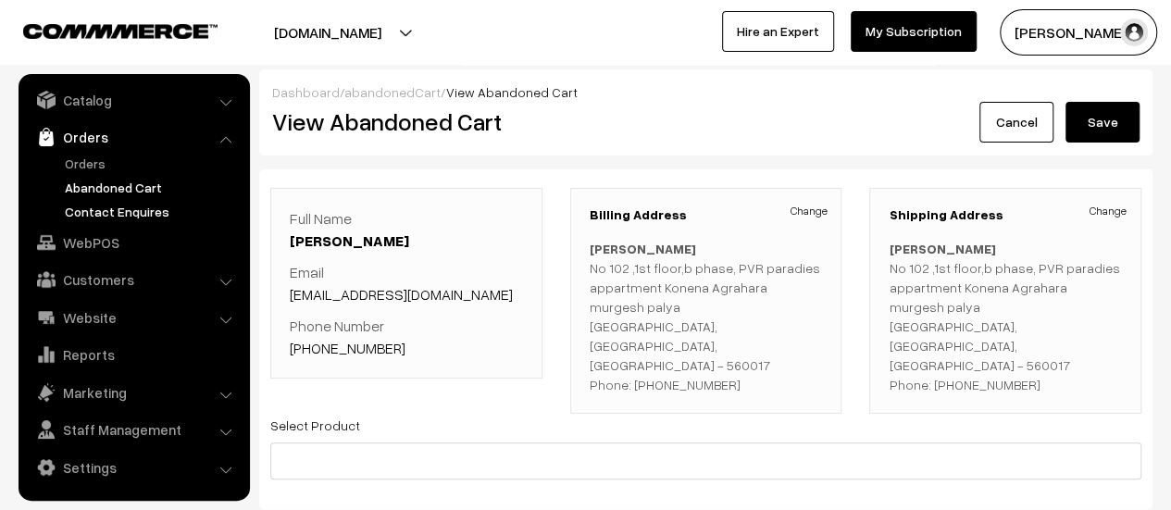
click at [106, 216] on link "Contact Enquires" at bounding box center [151, 211] width 183 height 19
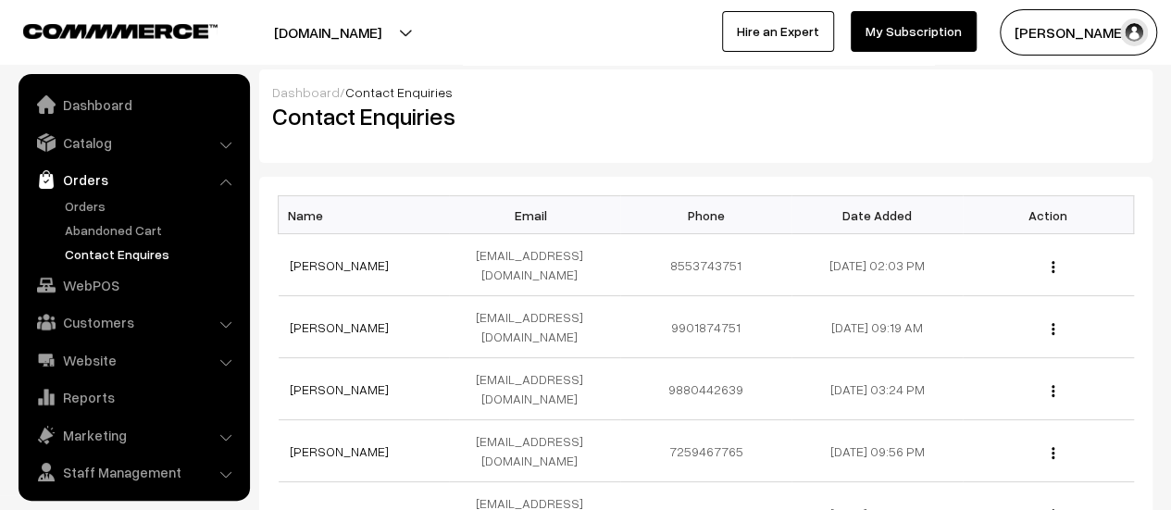
scroll to position [43, 0]
